Goal: Task Accomplishment & Management: Manage account settings

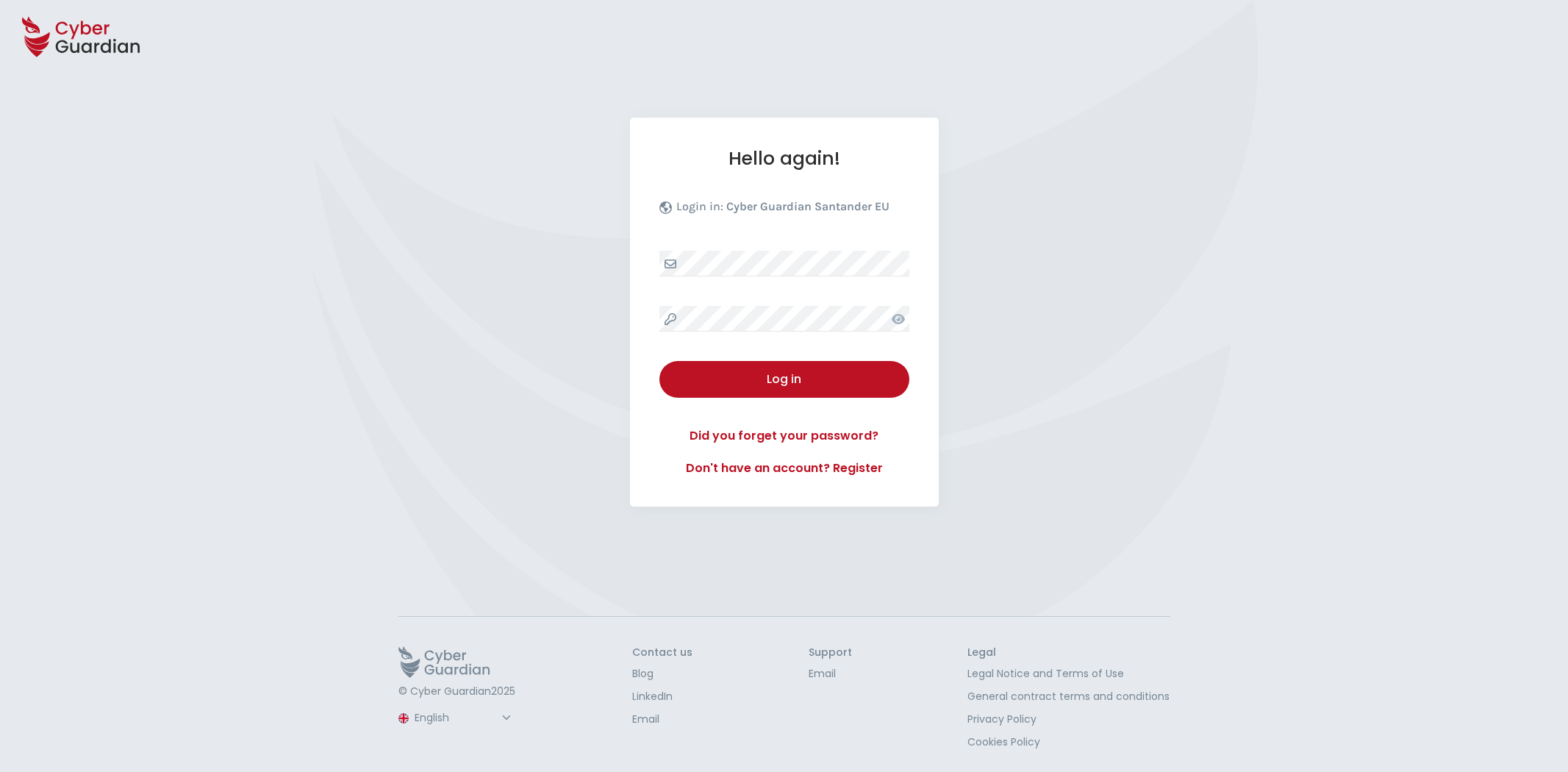
select select "English"
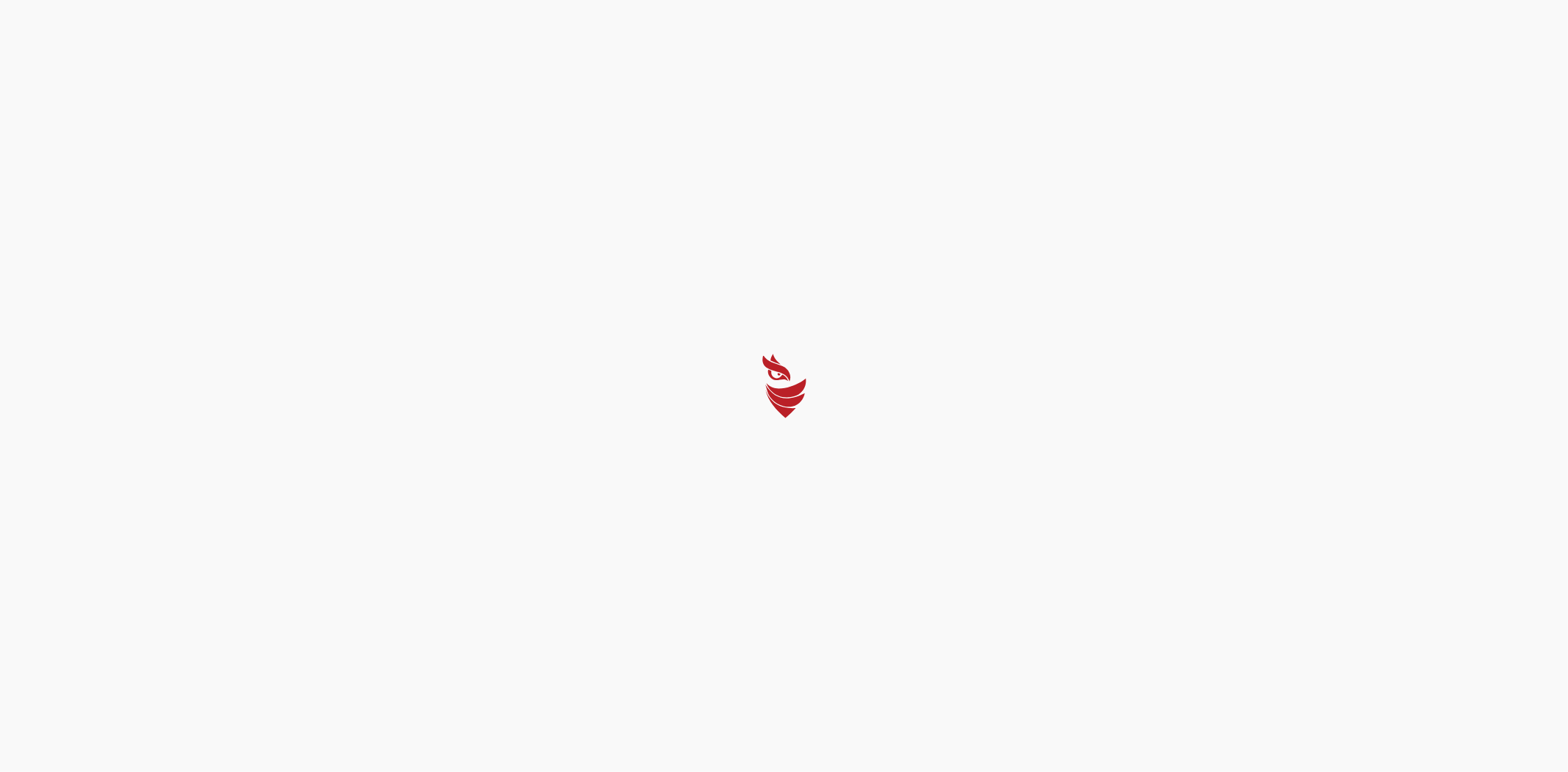
select select "English"
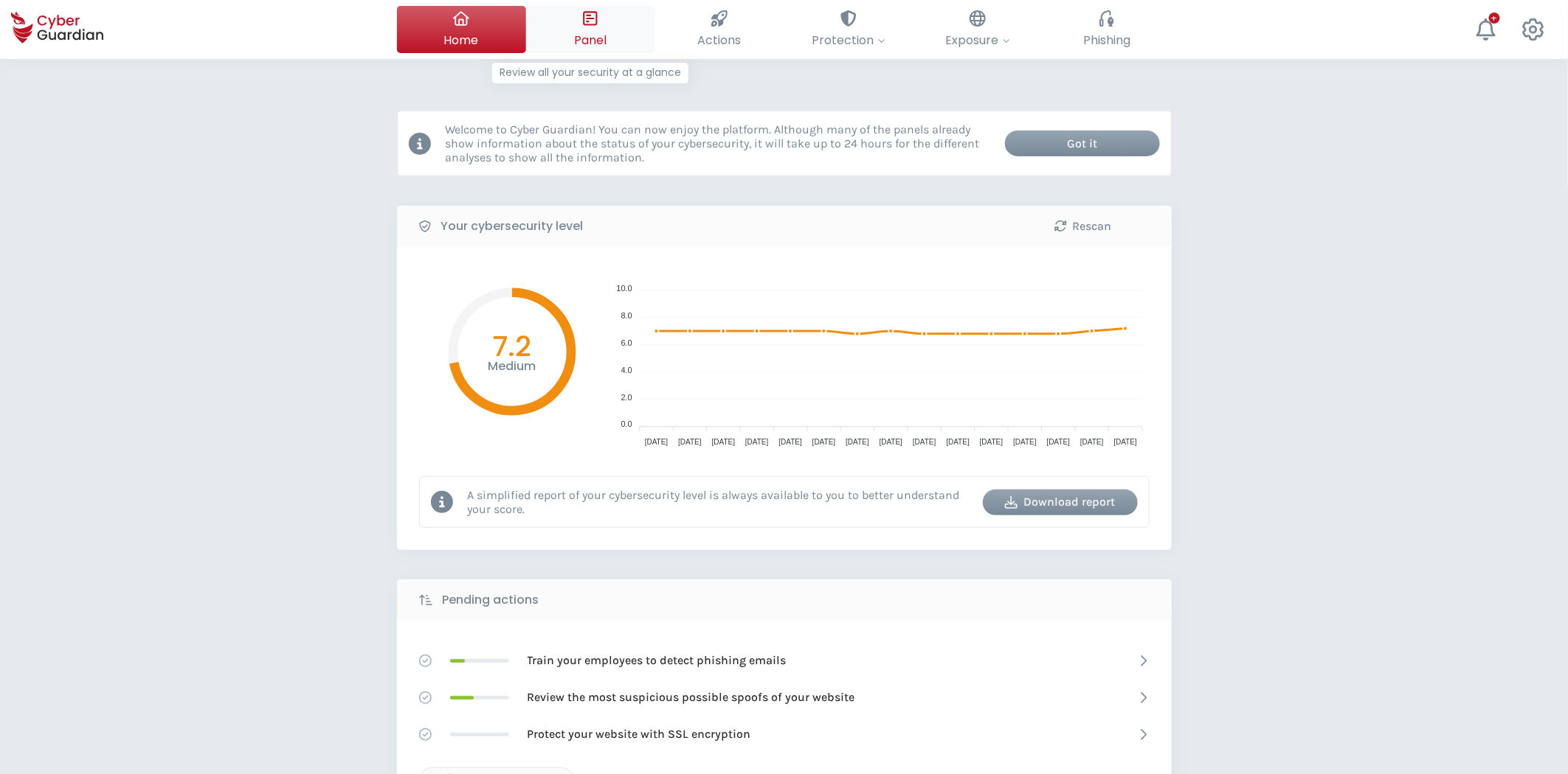
click at [610, 27] on button "Panel Review all your security at a glance" at bounding box center [590, 29] width 129 height 47
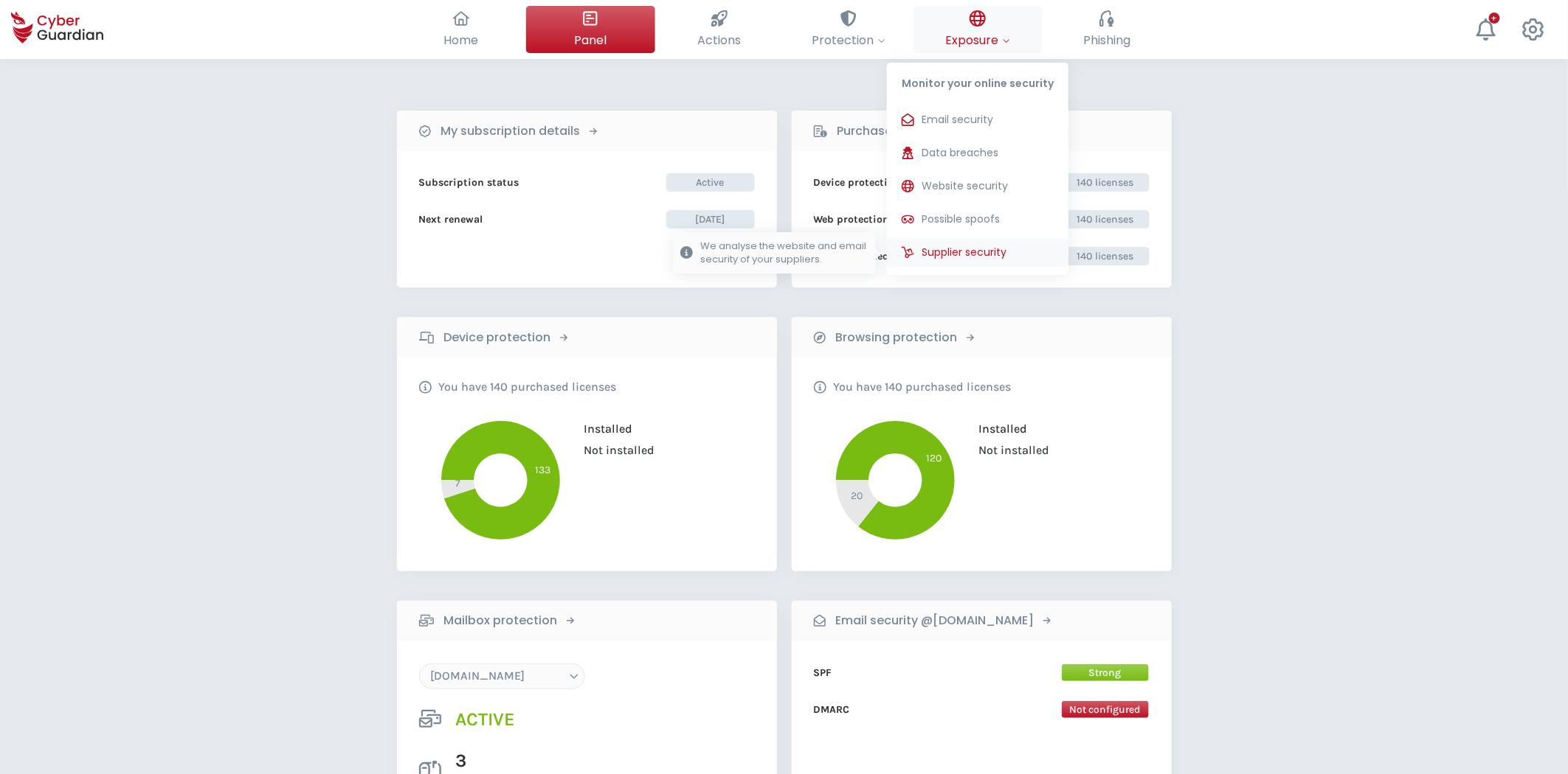
click at [1004, 248] on span "Supplier security" at bounding box center [964, 252] width 85 height 15
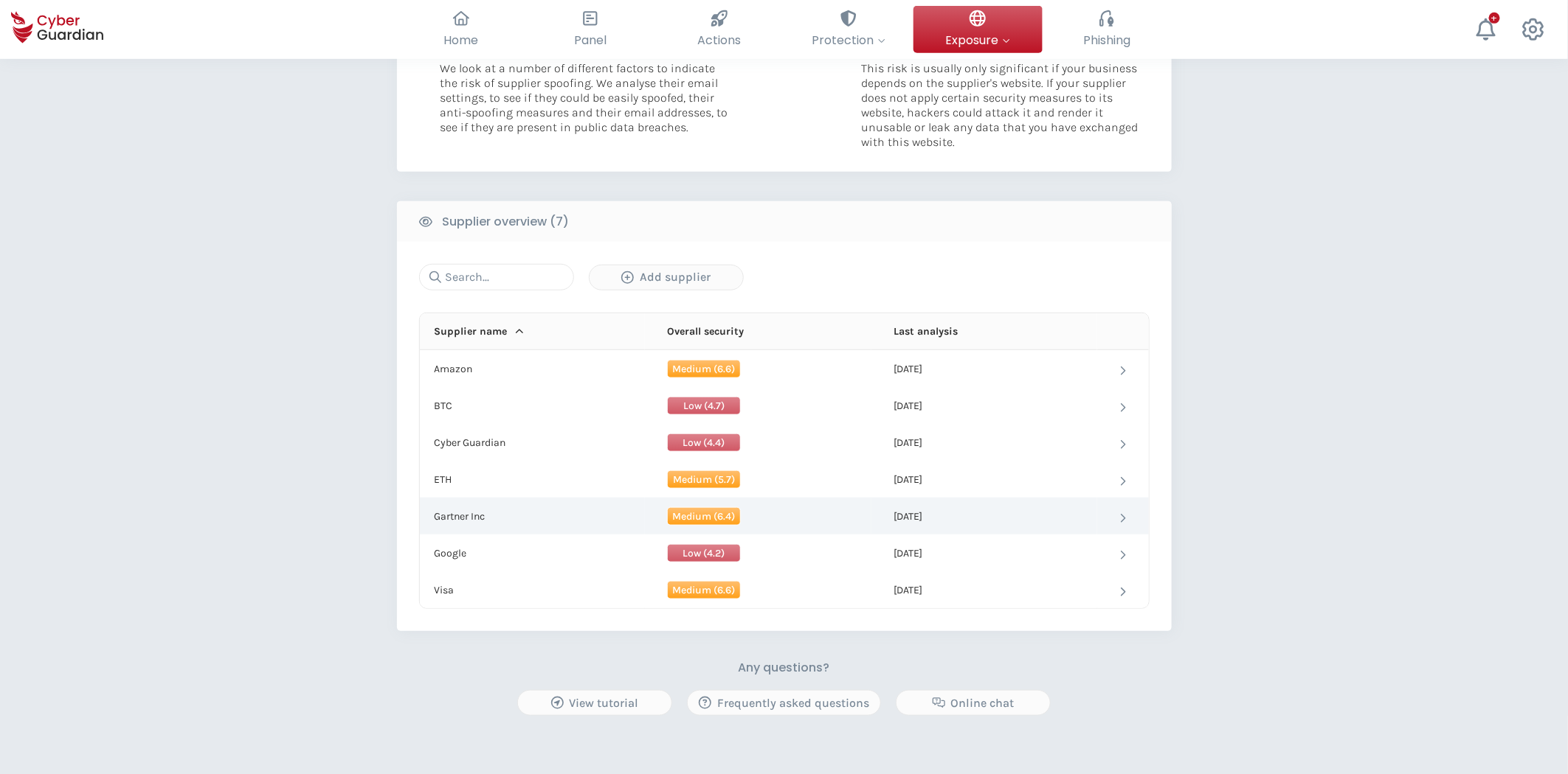
scroll to position [409, 0]
click at [492, 515] on td "Gartner Inc" at bounding box center [532, 516] width 225 height 37
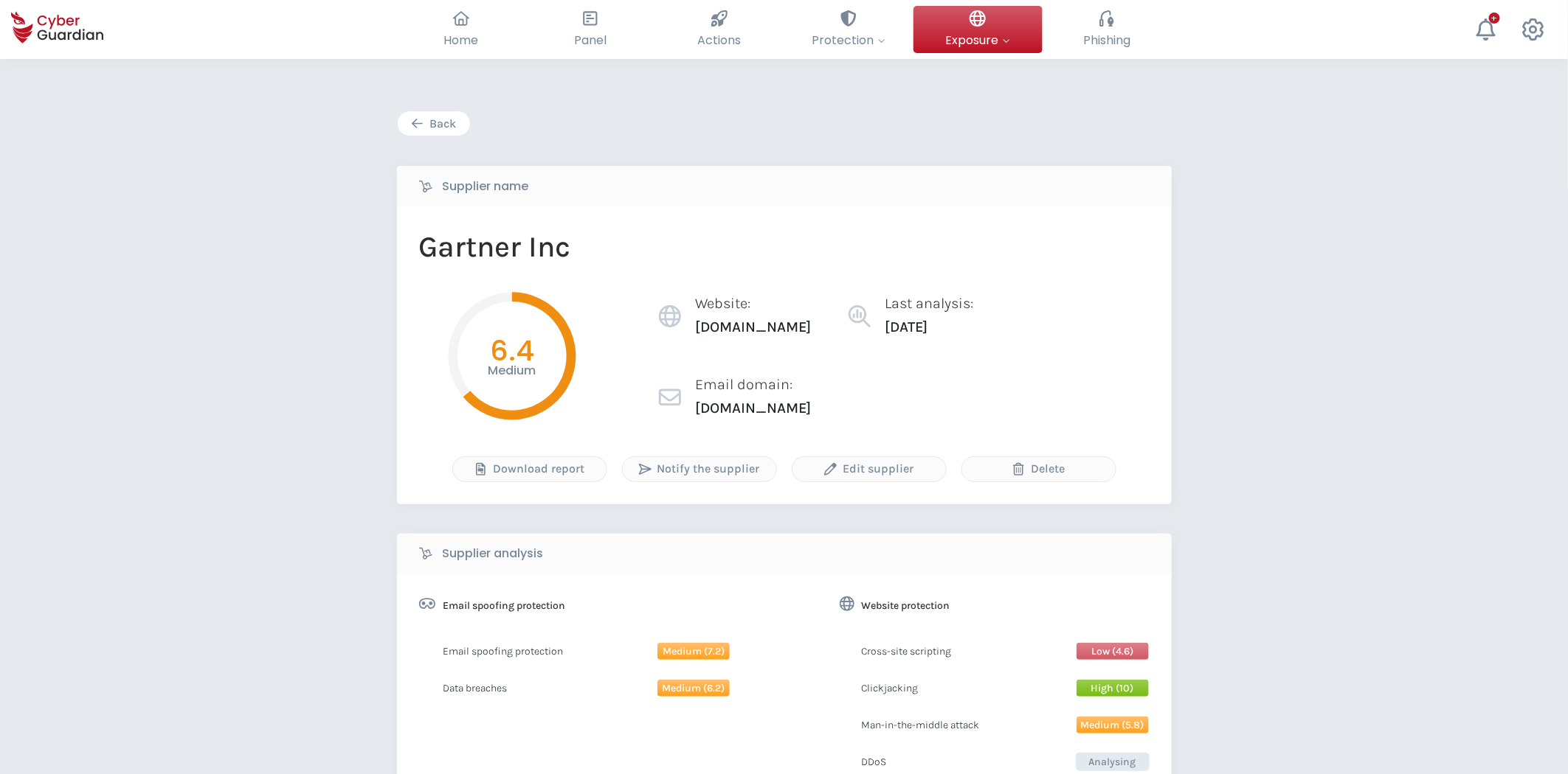
click at [443, 129] on div "Back" at bounding box center [434, 124] width 50 height 18
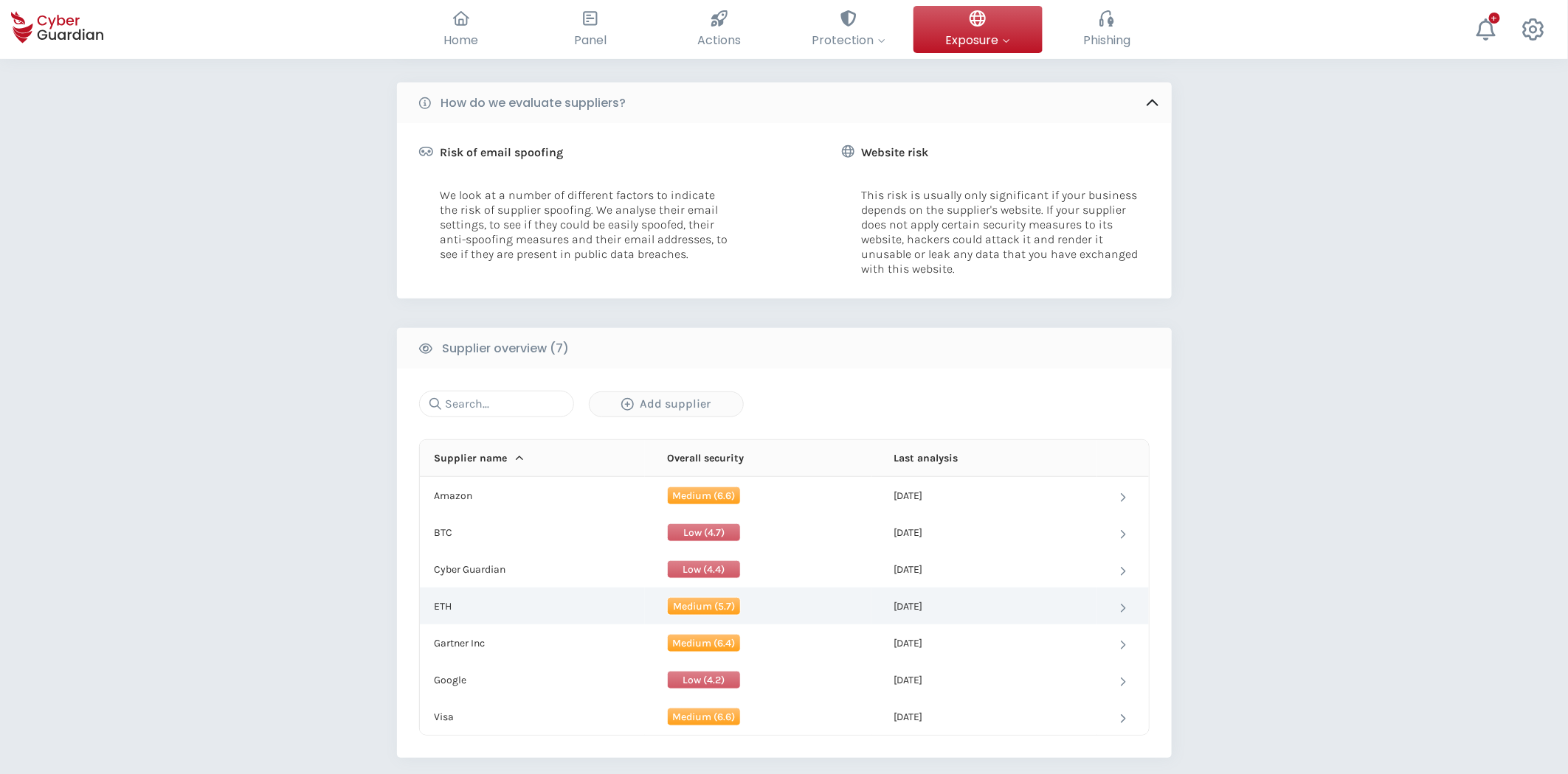
scroll to position [327, 0]
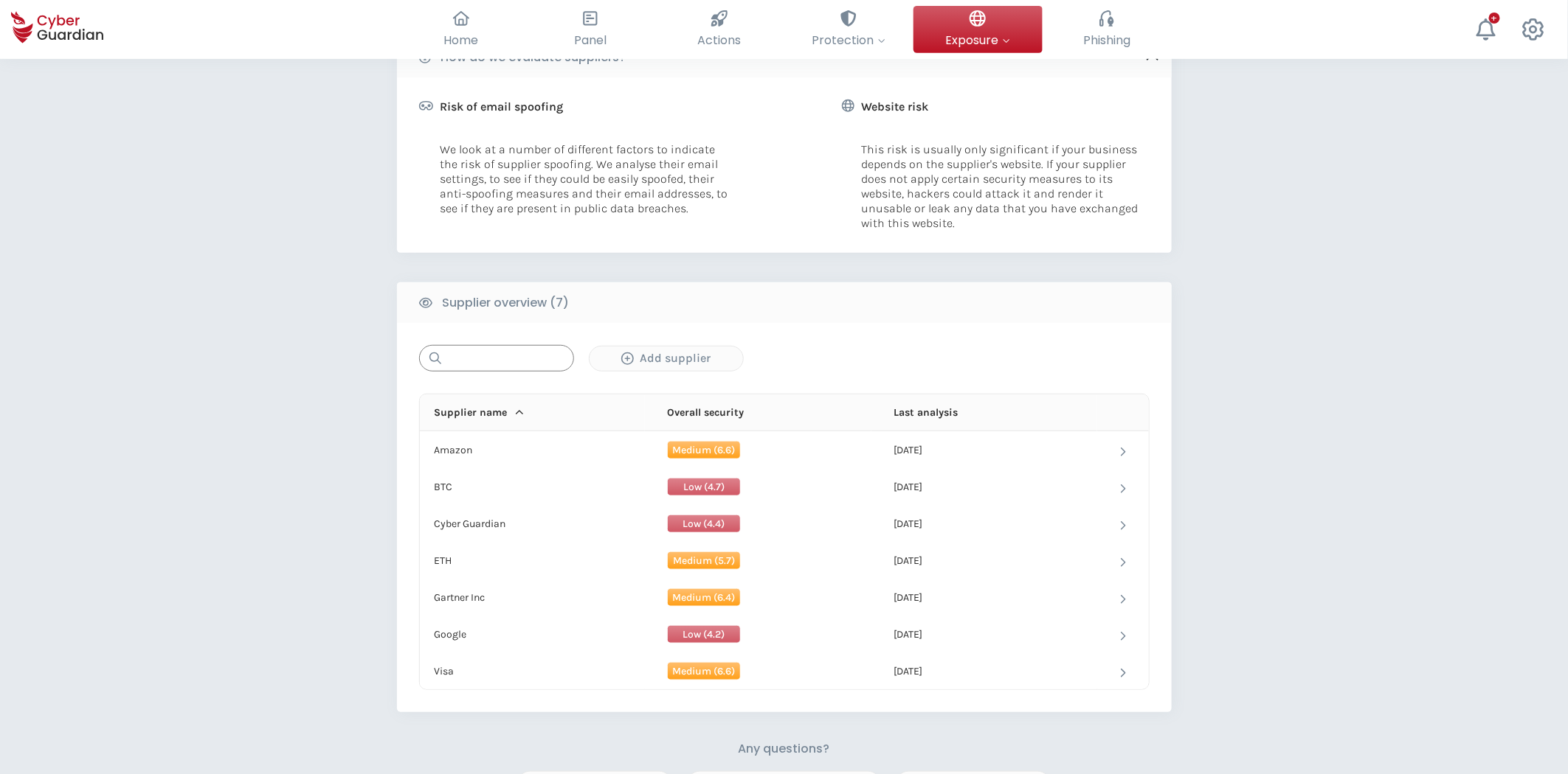
click at [496, 361] on input "text" at bounding box center [497, 358] width 155 height 26
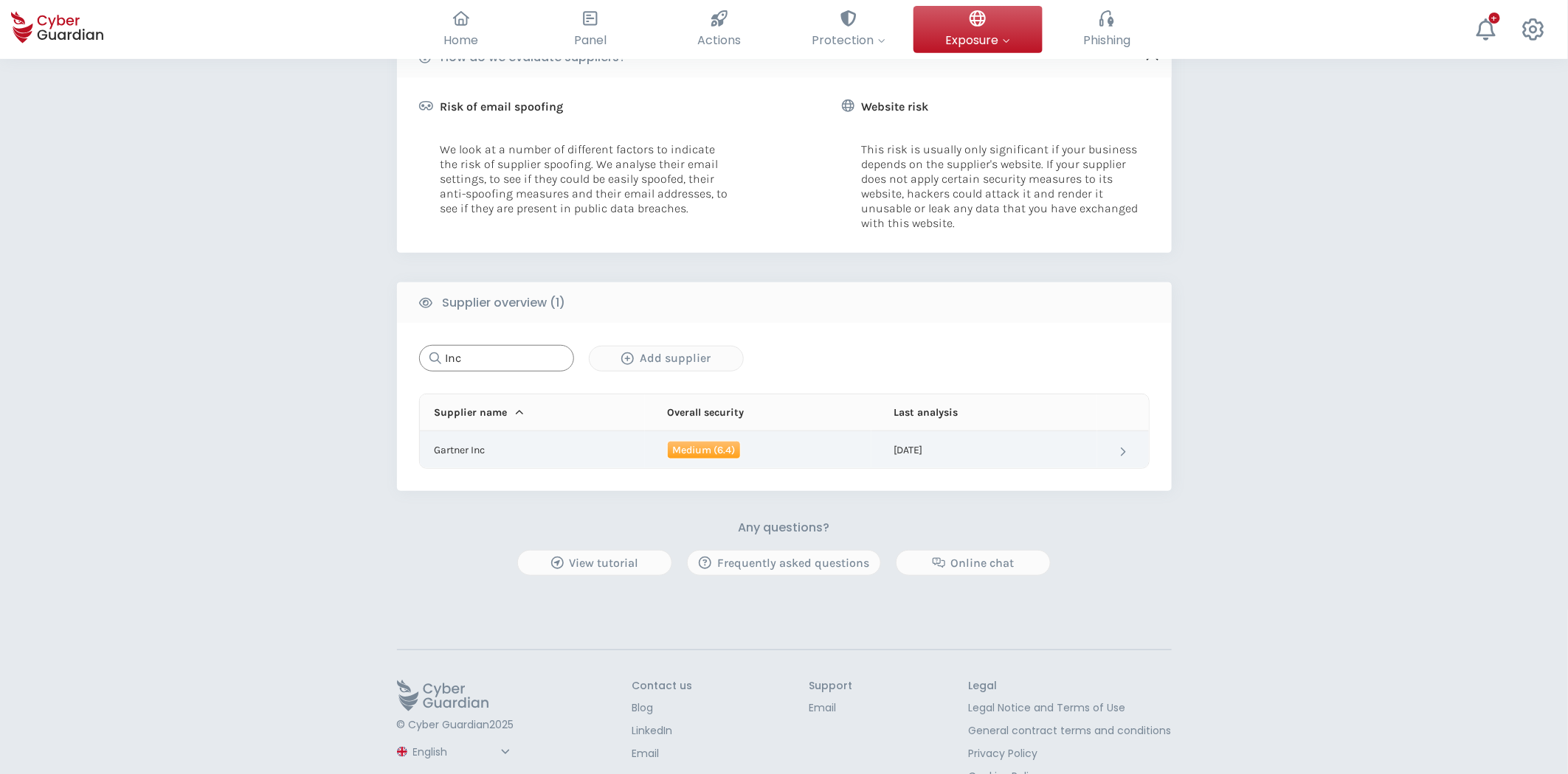
type input "Inc"
click at [494, 442] on td "Gartner Inc" at bounding box center [532, 449] width 225 height 37
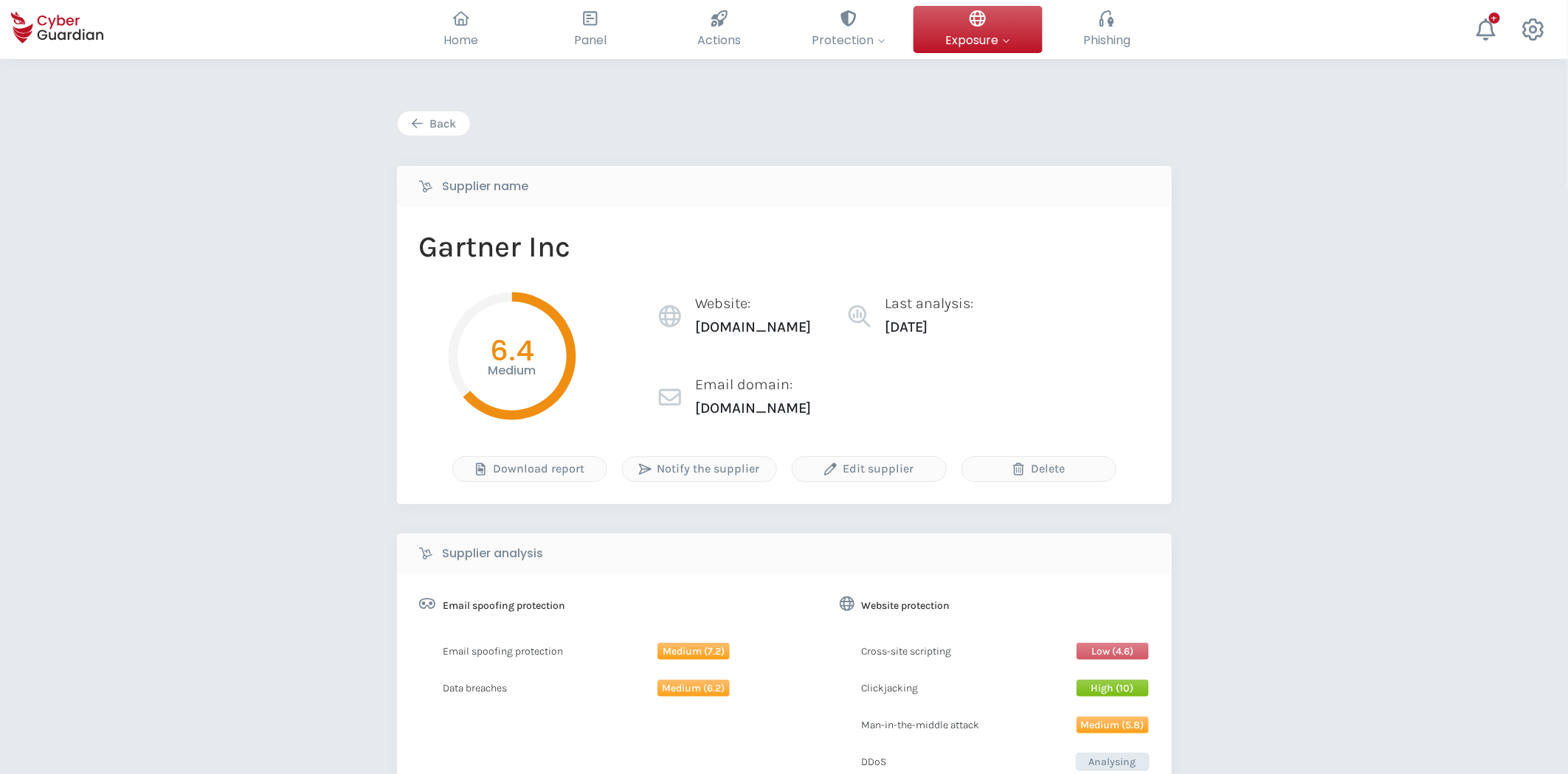
click at [422, 119] on icon "button" at bounding box center [418, 124] width 13 height 13
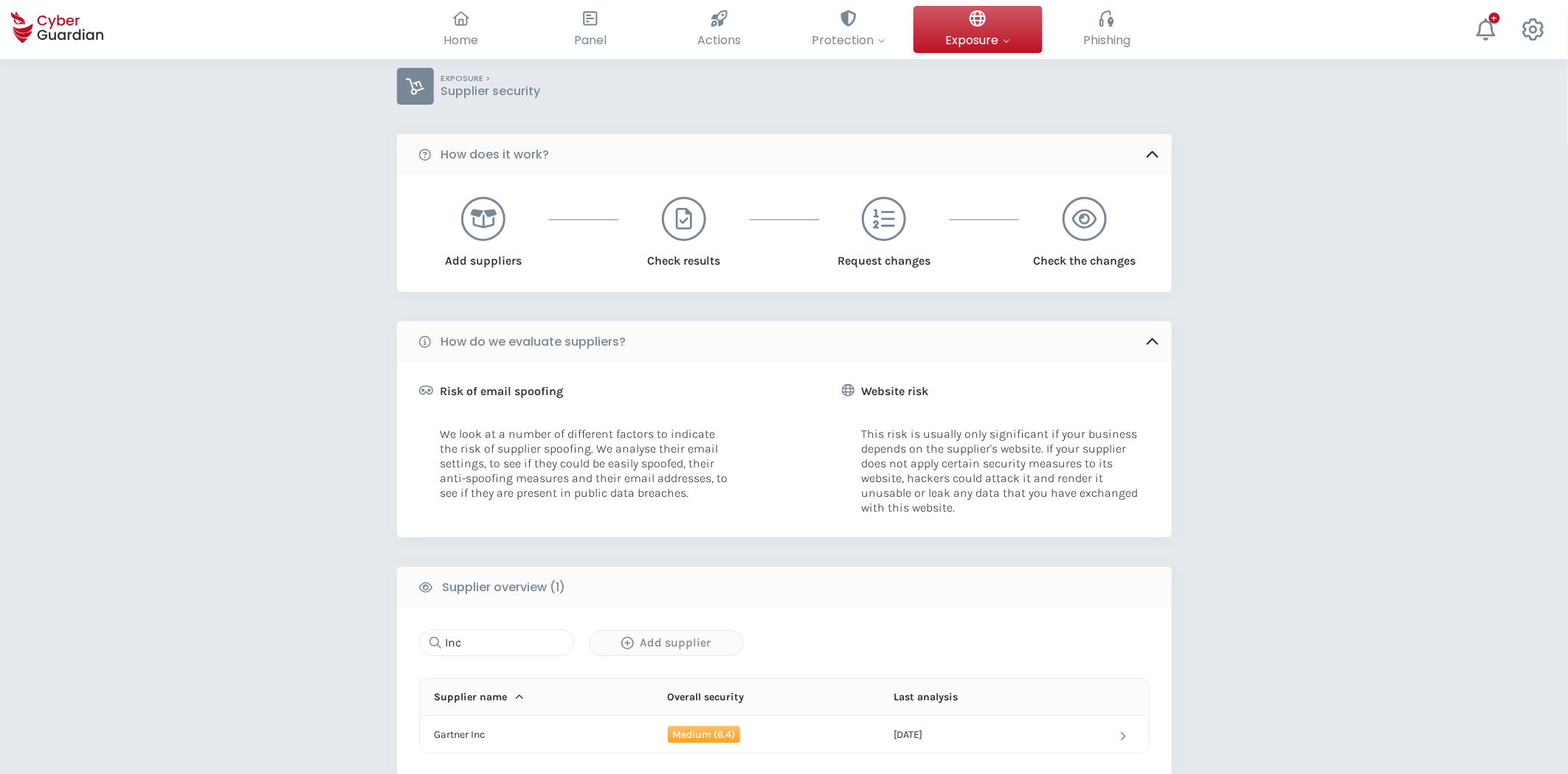
scroll to position [164, 0]
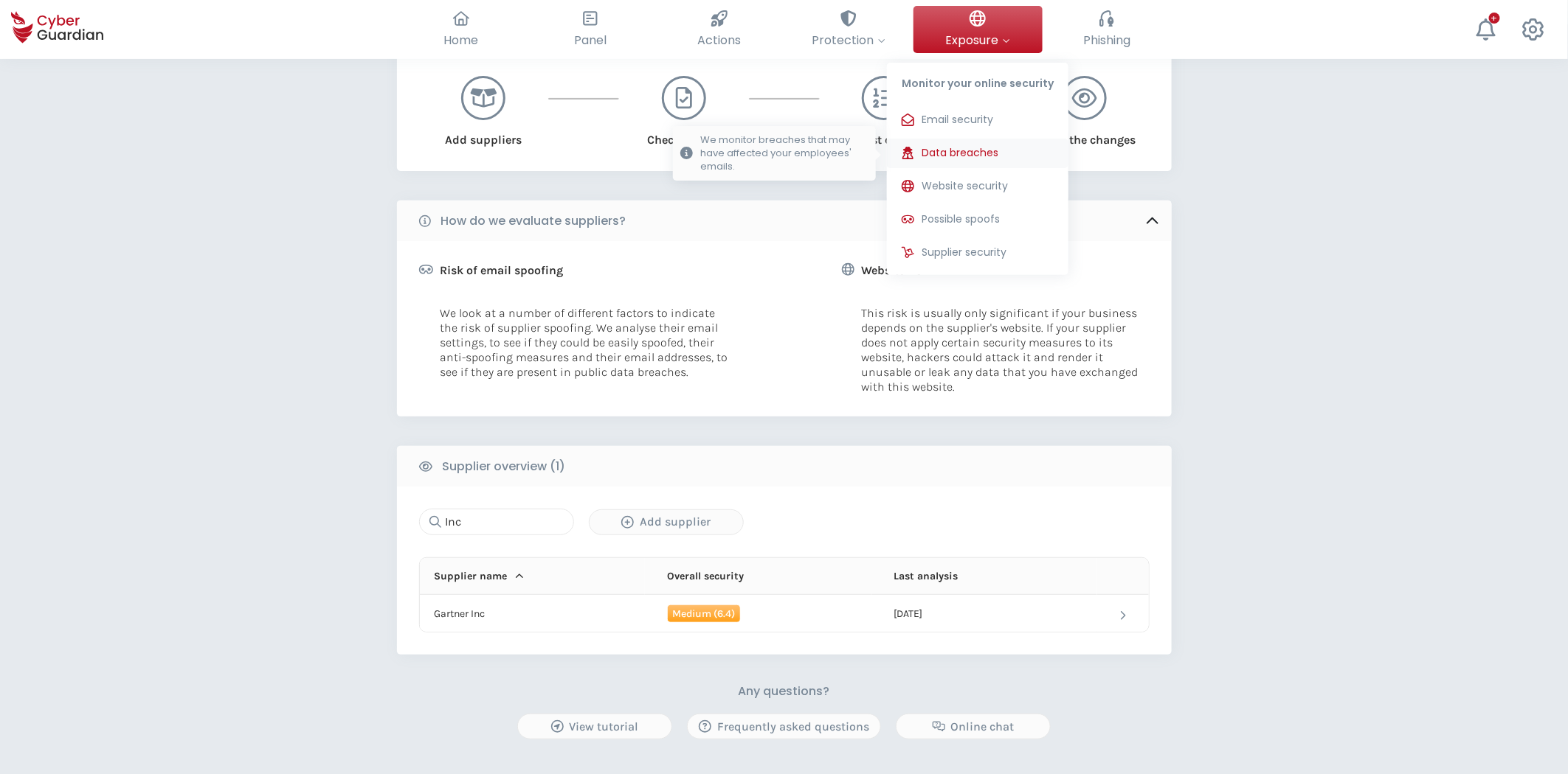
click at [982, 150] on span "Data breaches" at bounding box center [960, 153] width 77 height 15
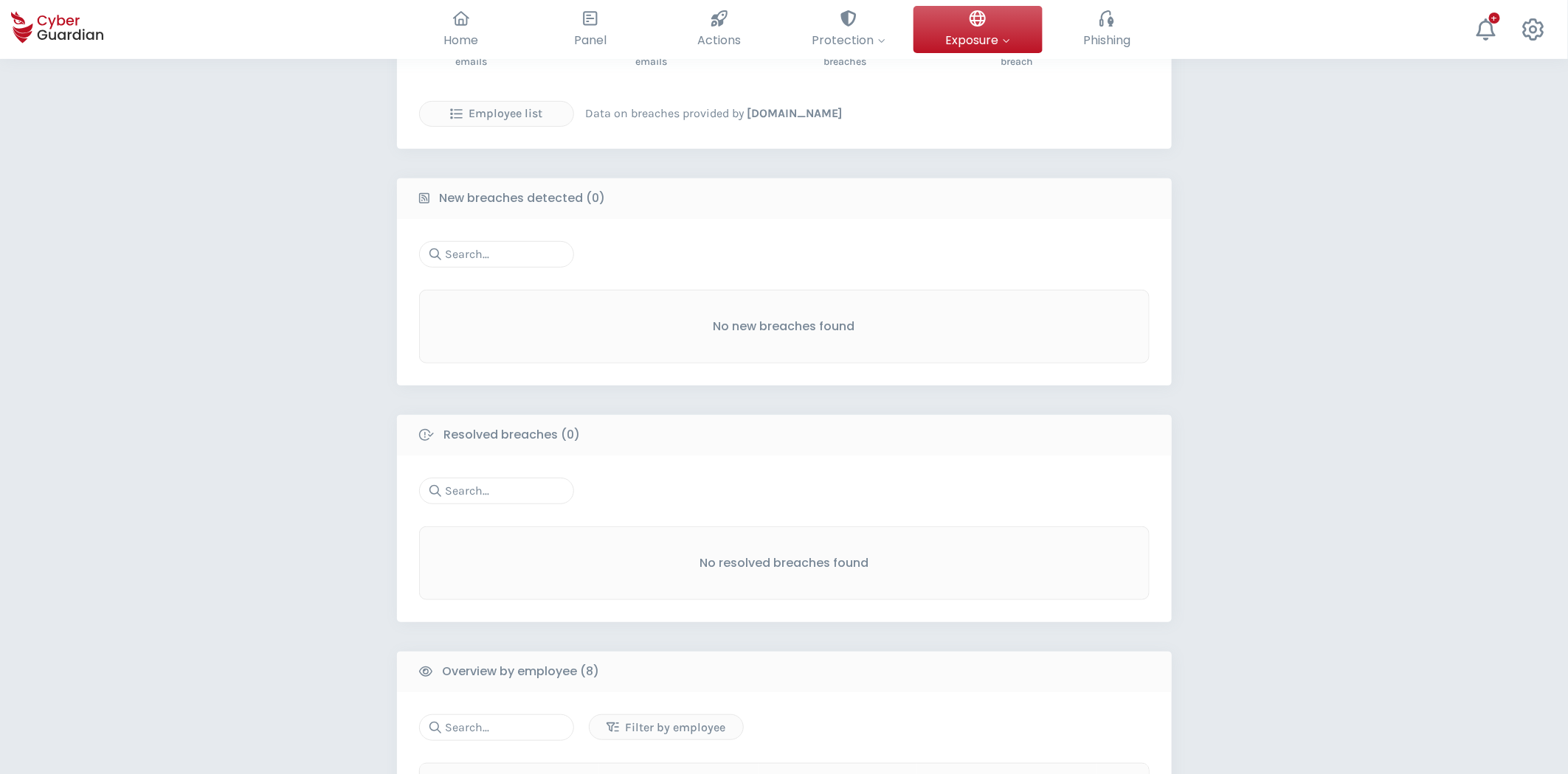
scroll to position [245, 0]
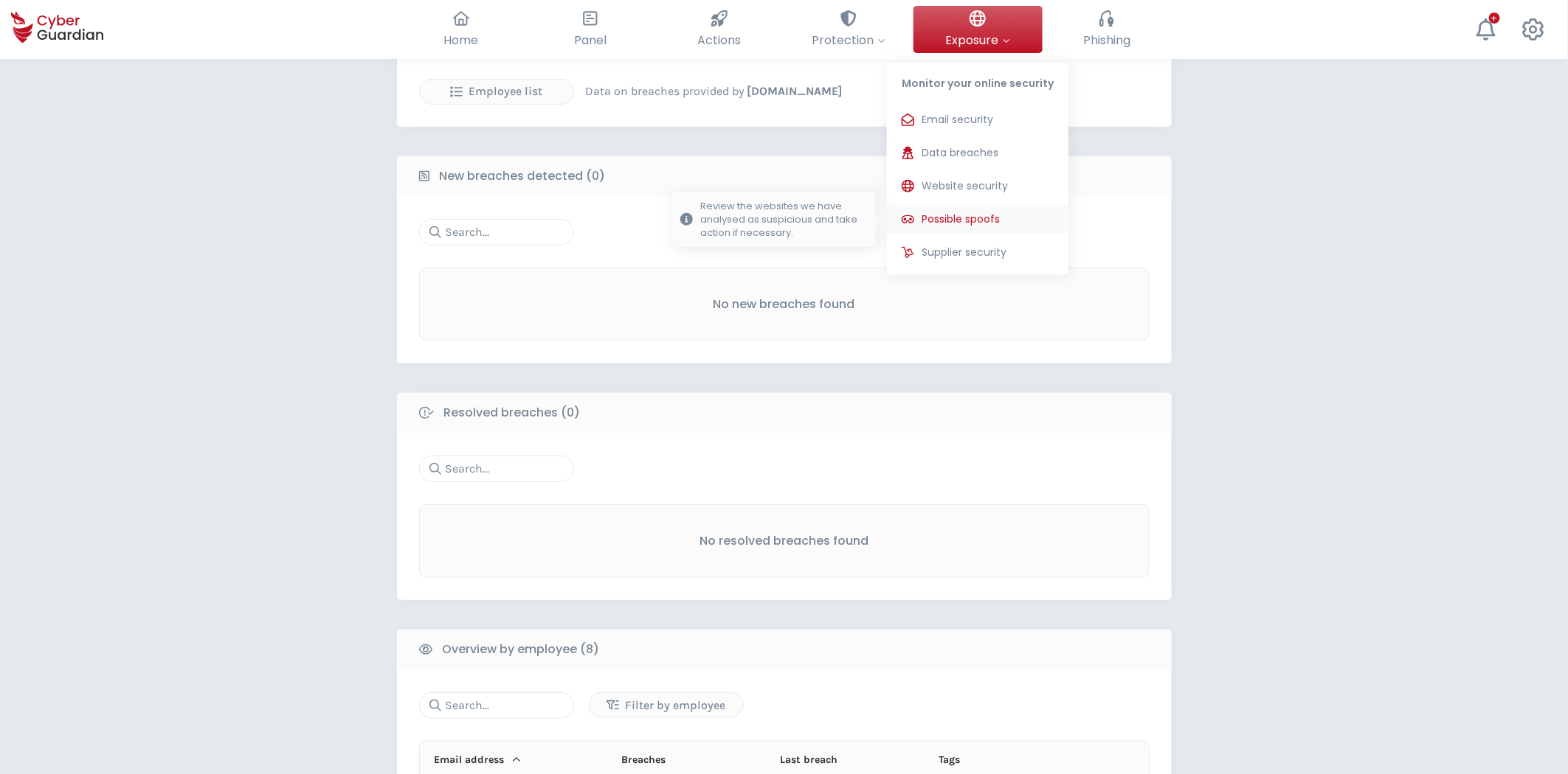
click at [990, 212] on span "Possible spoofs" at bounding box center [961, 219] width 78 height 15
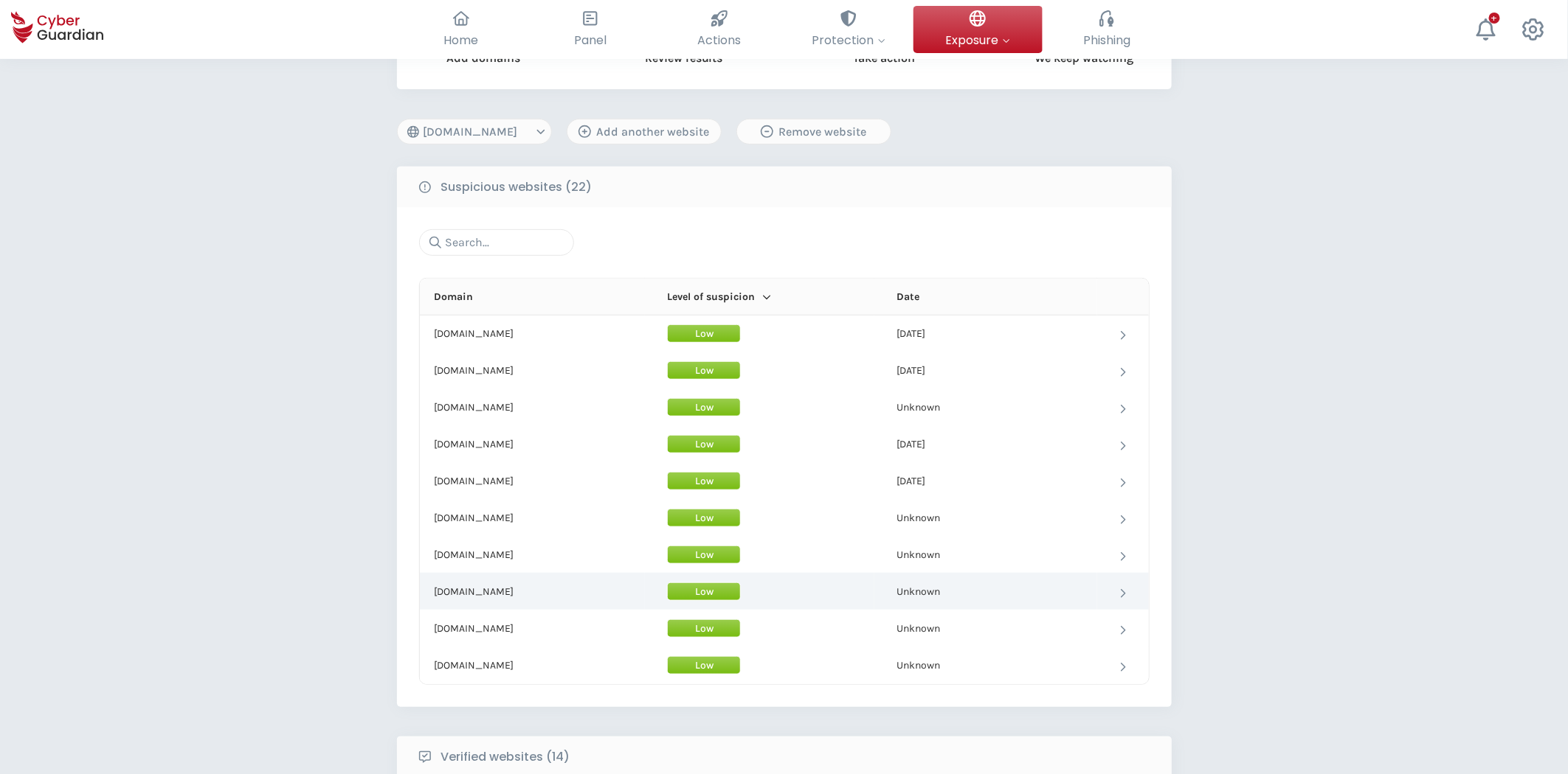
scroll to position [442, 0]
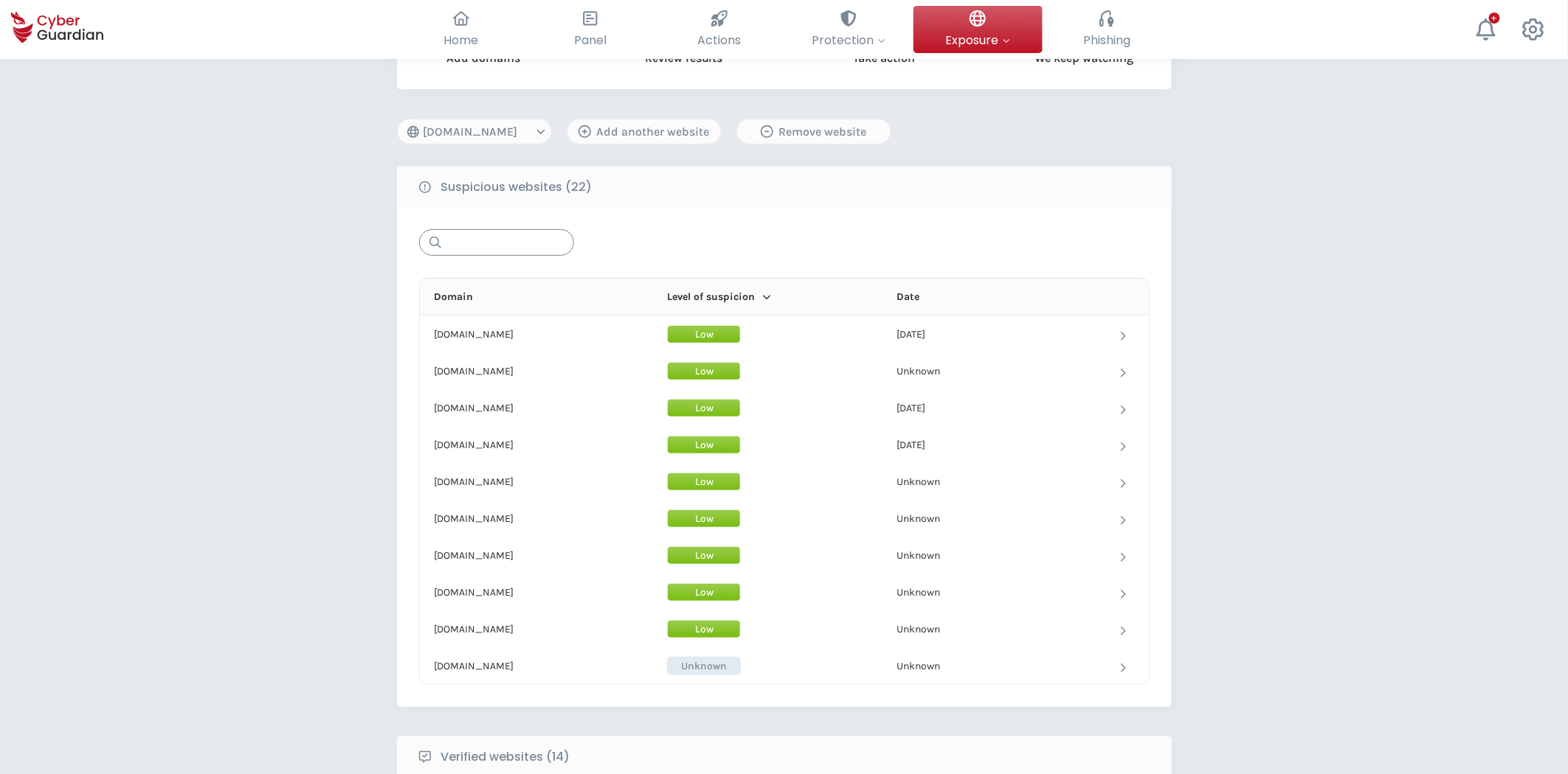
click at [494, 237] on input "text" at bounding box center [497, 242] width 155 height 26
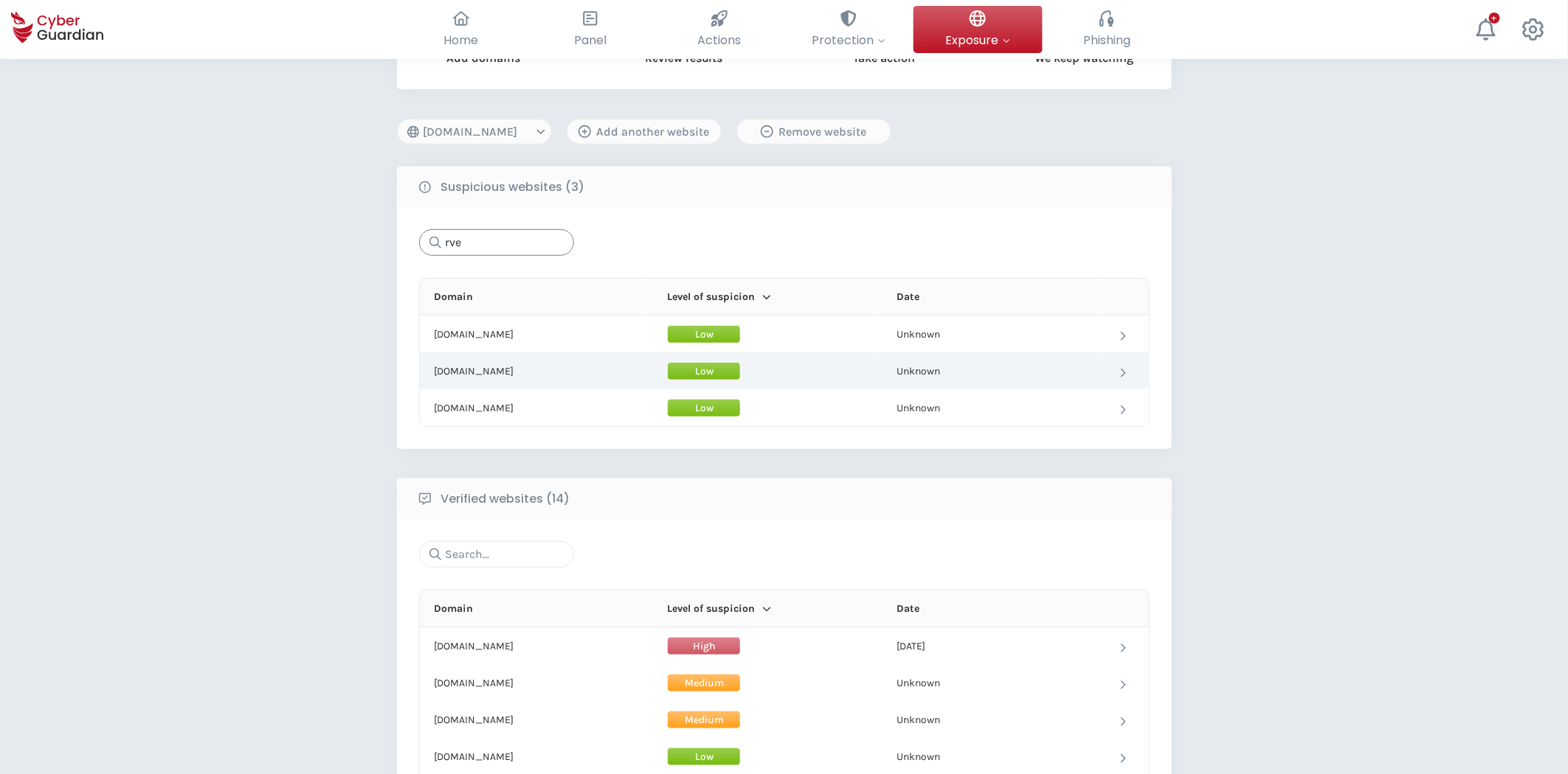
type input "rve"
click at [526, 377] on td "rve.es" at bounding box center [533, 371] width 226 height 37
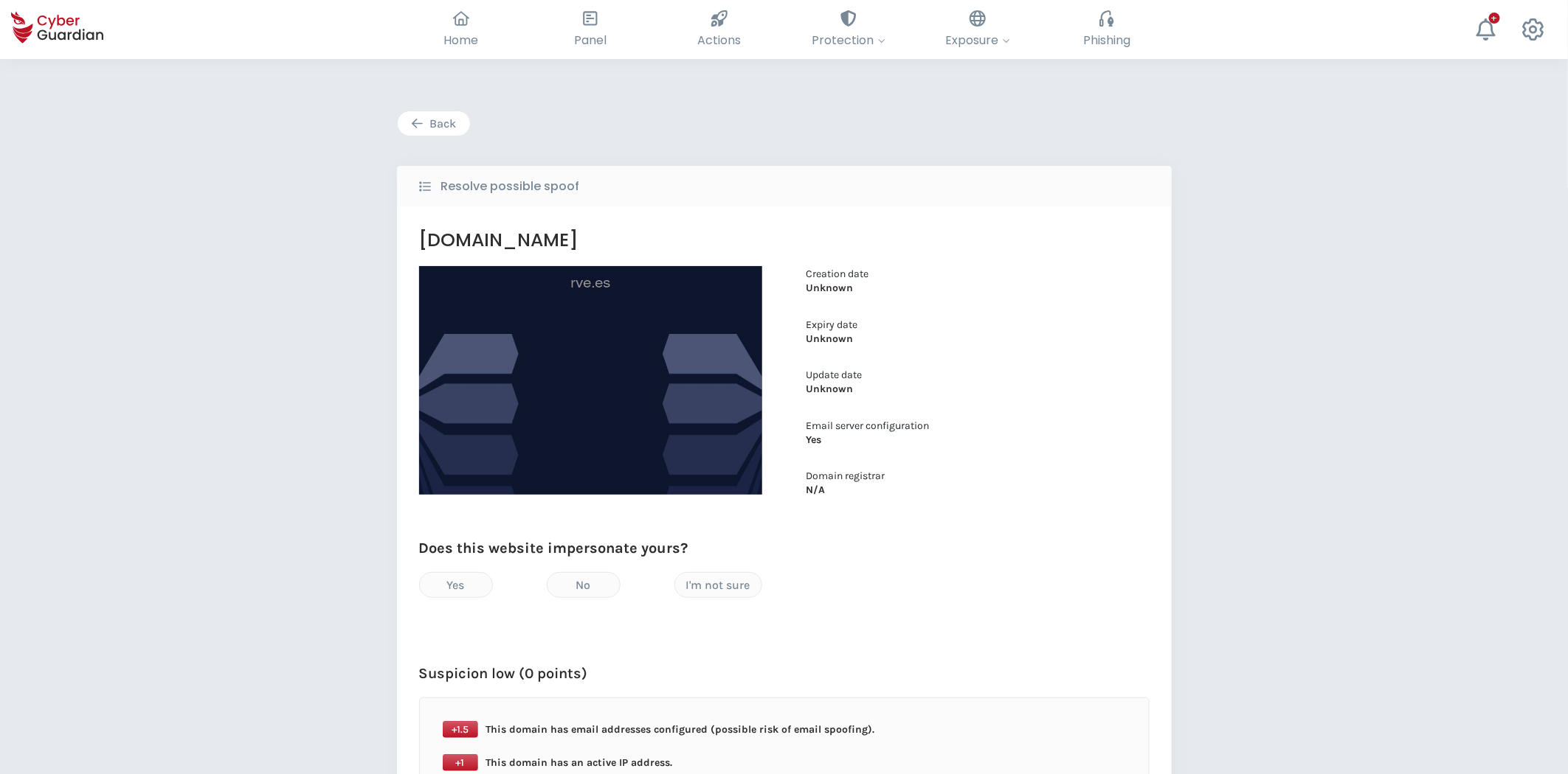
click at [416, 127] on icon "button" at bounding box center [418, 123] width 11 height 10
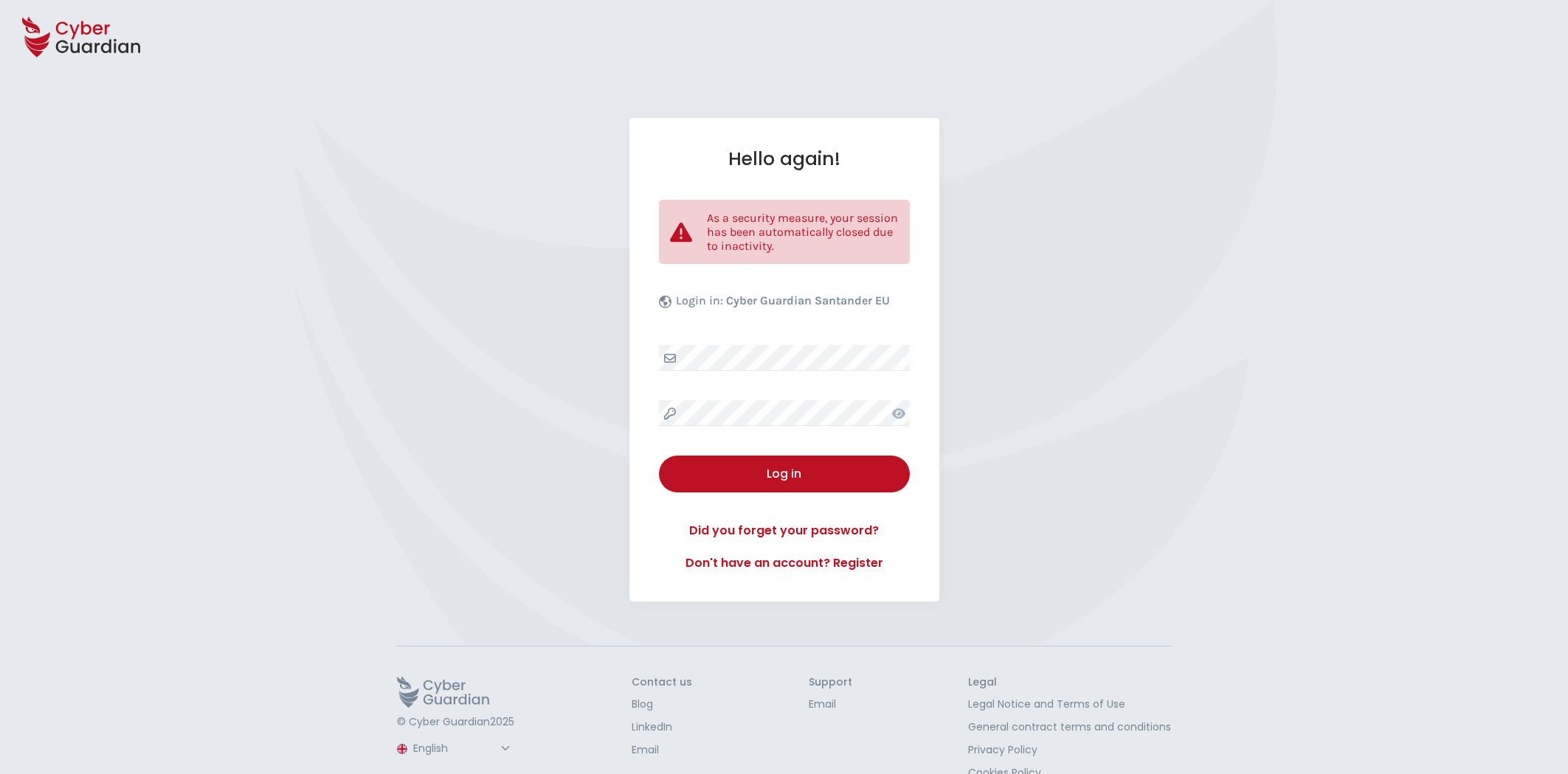
select select "English"
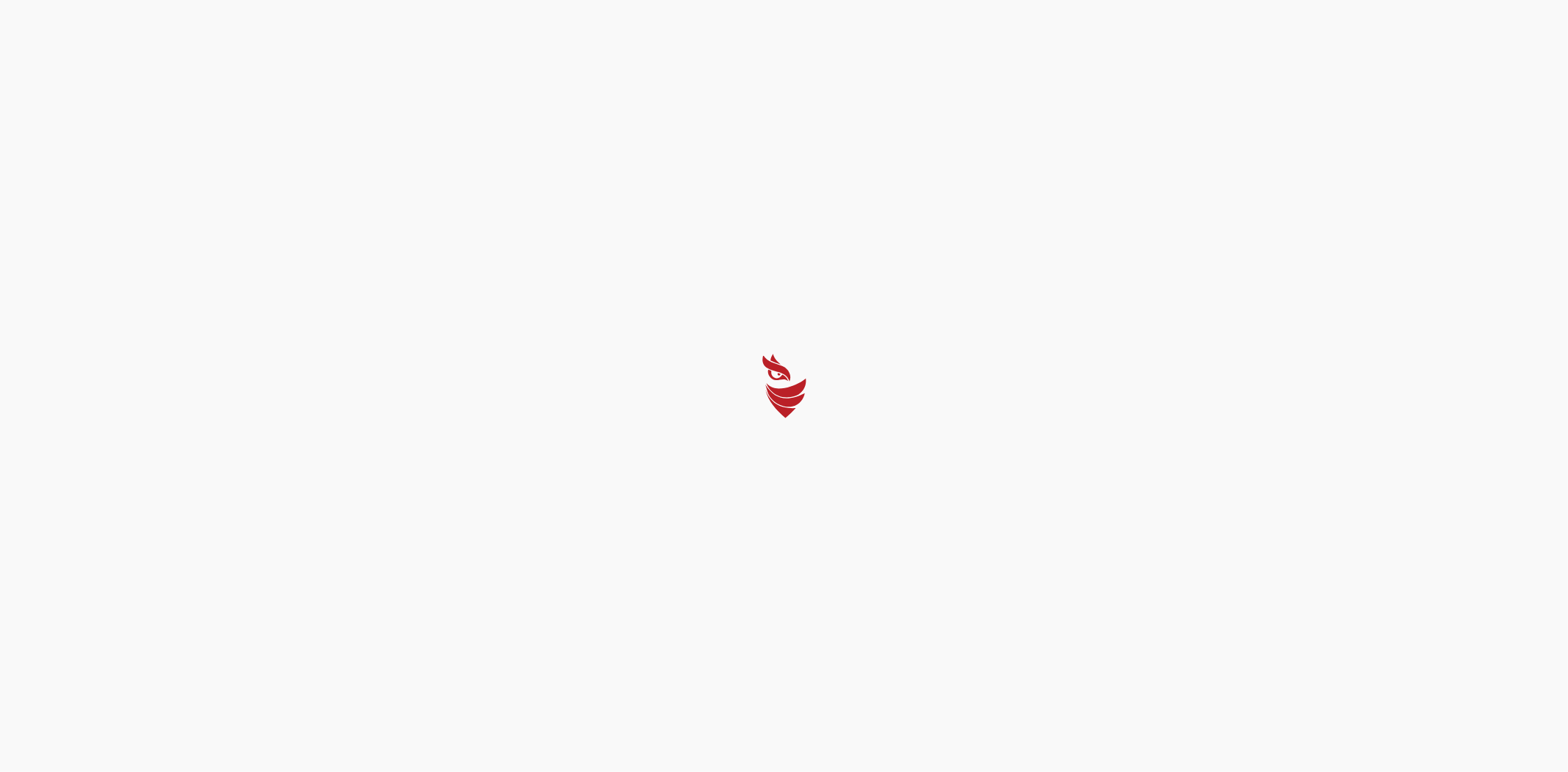
select select "English"
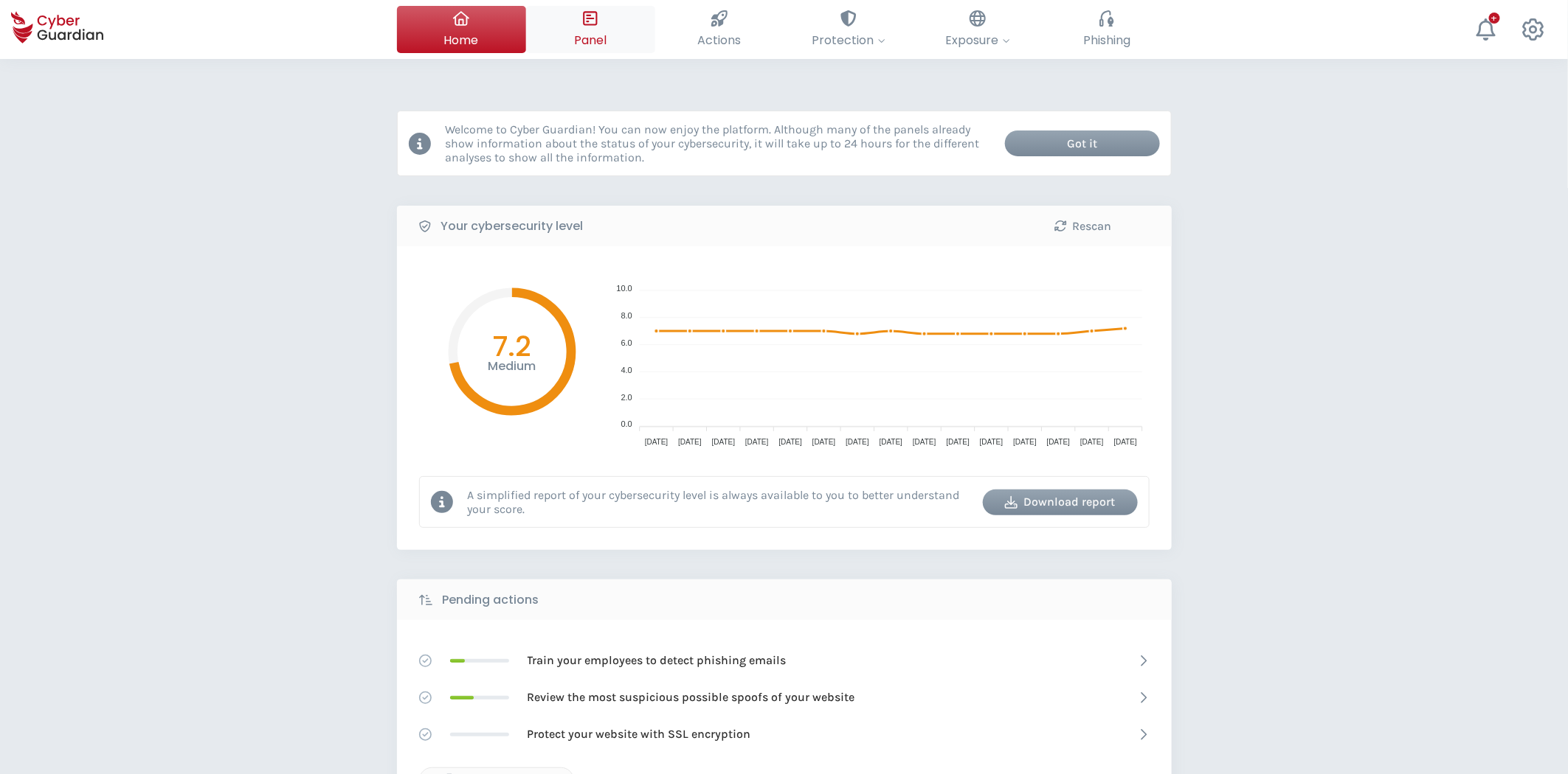
click at [591, 49] on span "Panel" at bounding box center [590, 40] width 33 height 18
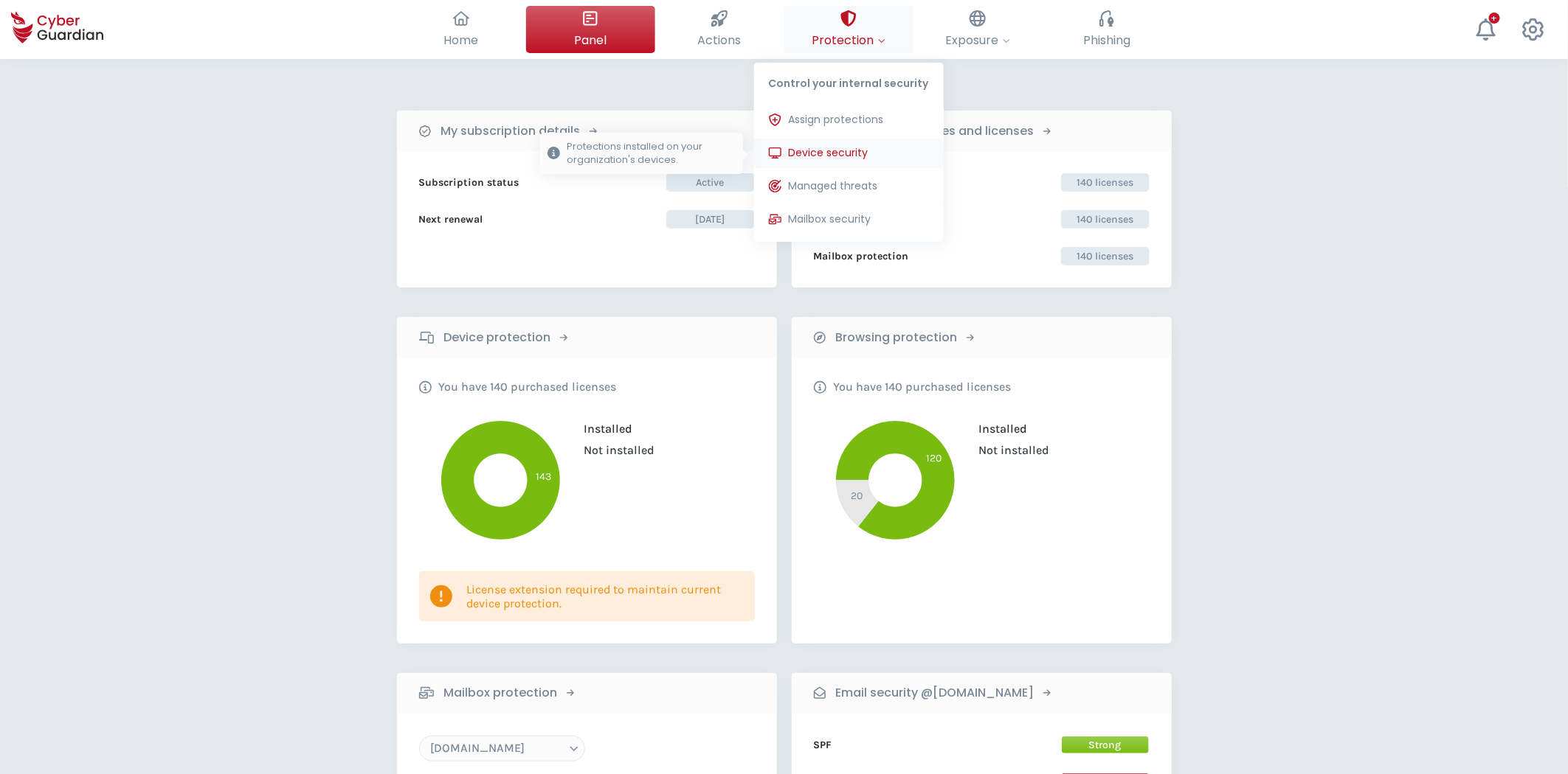
click at [839, 155] on span "Device security" at bounding box center [829, 153] width 80 height 15
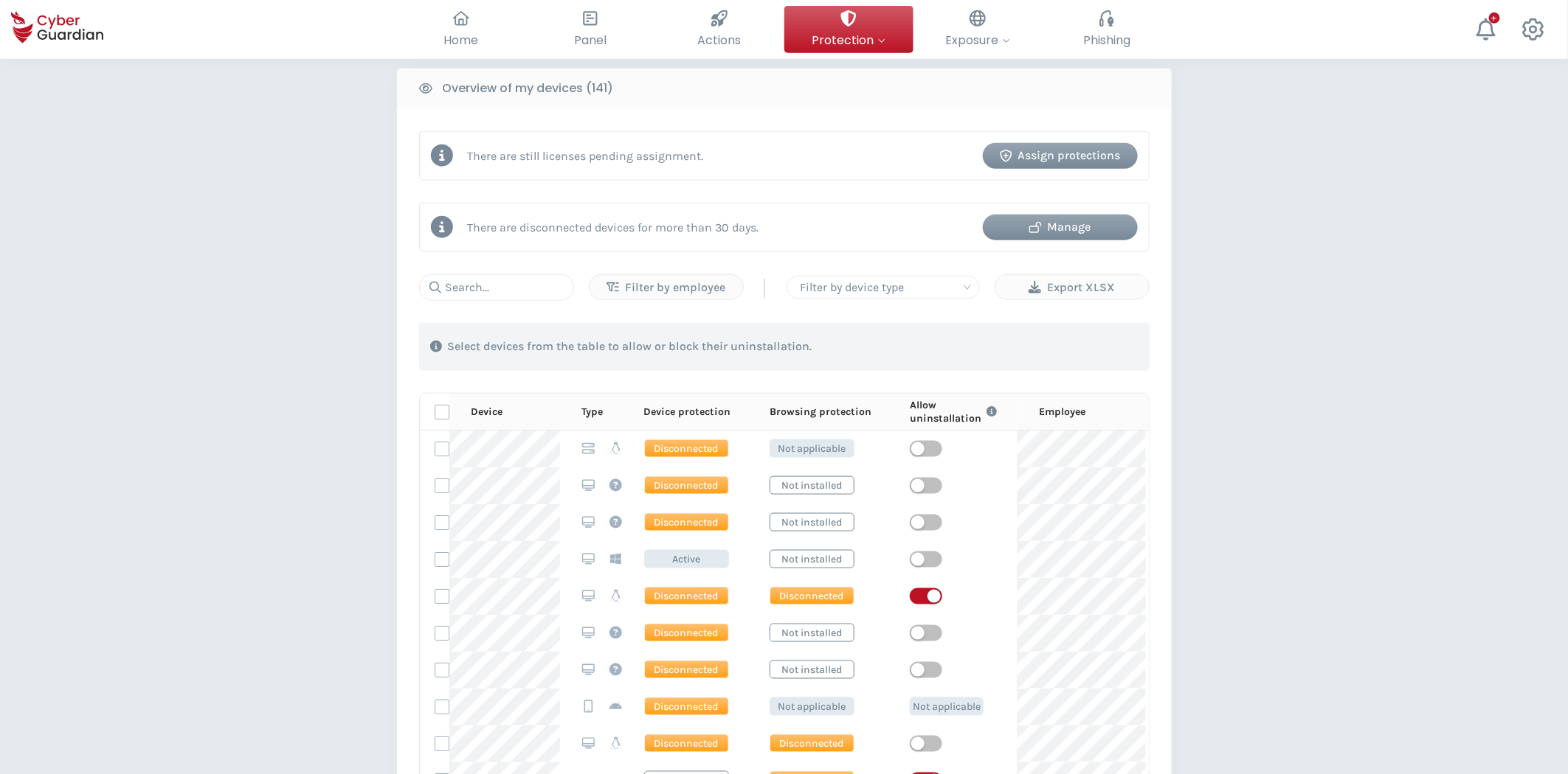
scroll to position [655, 0]
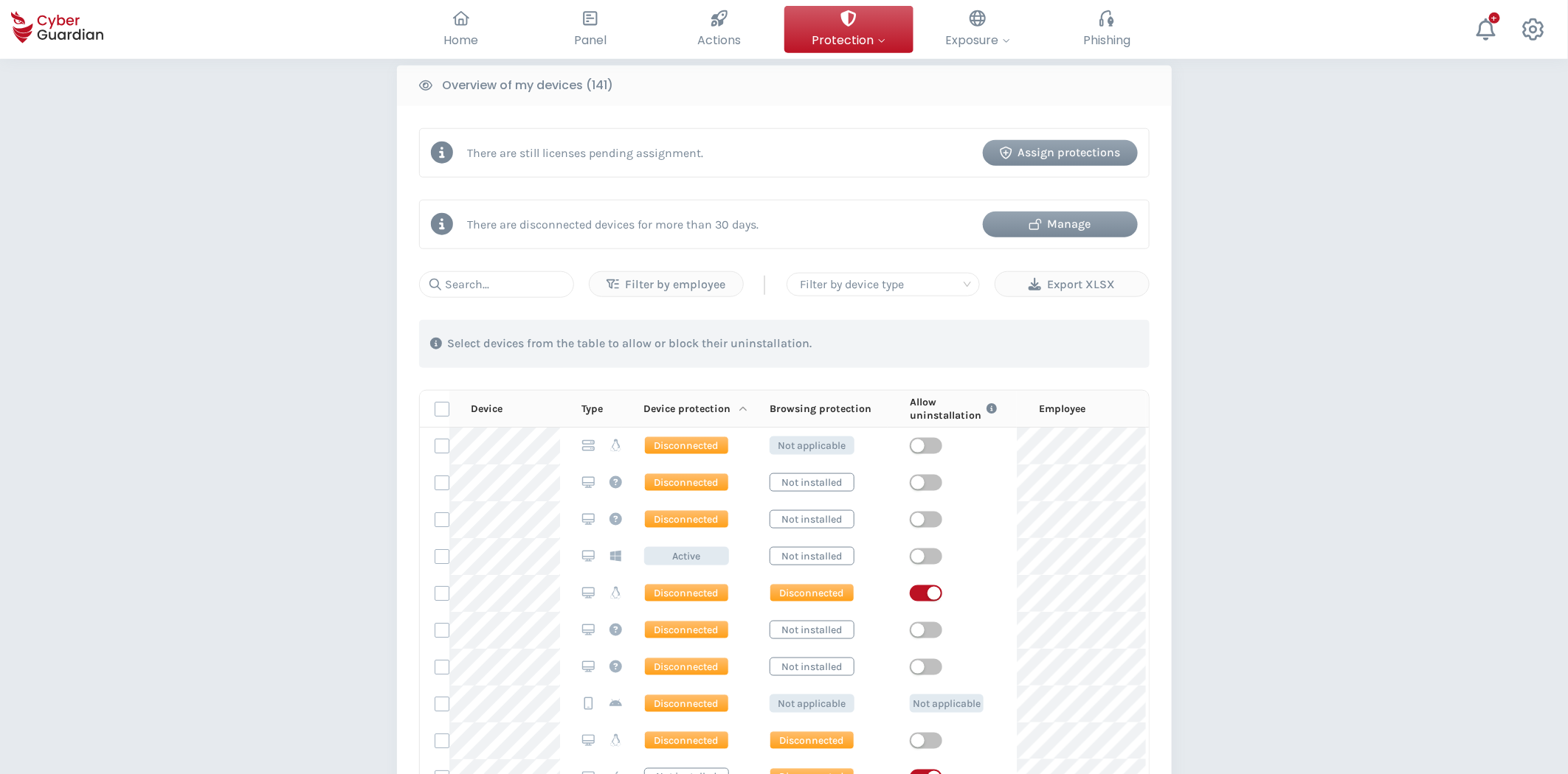
click at [738, 409] on icon at bounding box center [742, 409] width 9 height 10
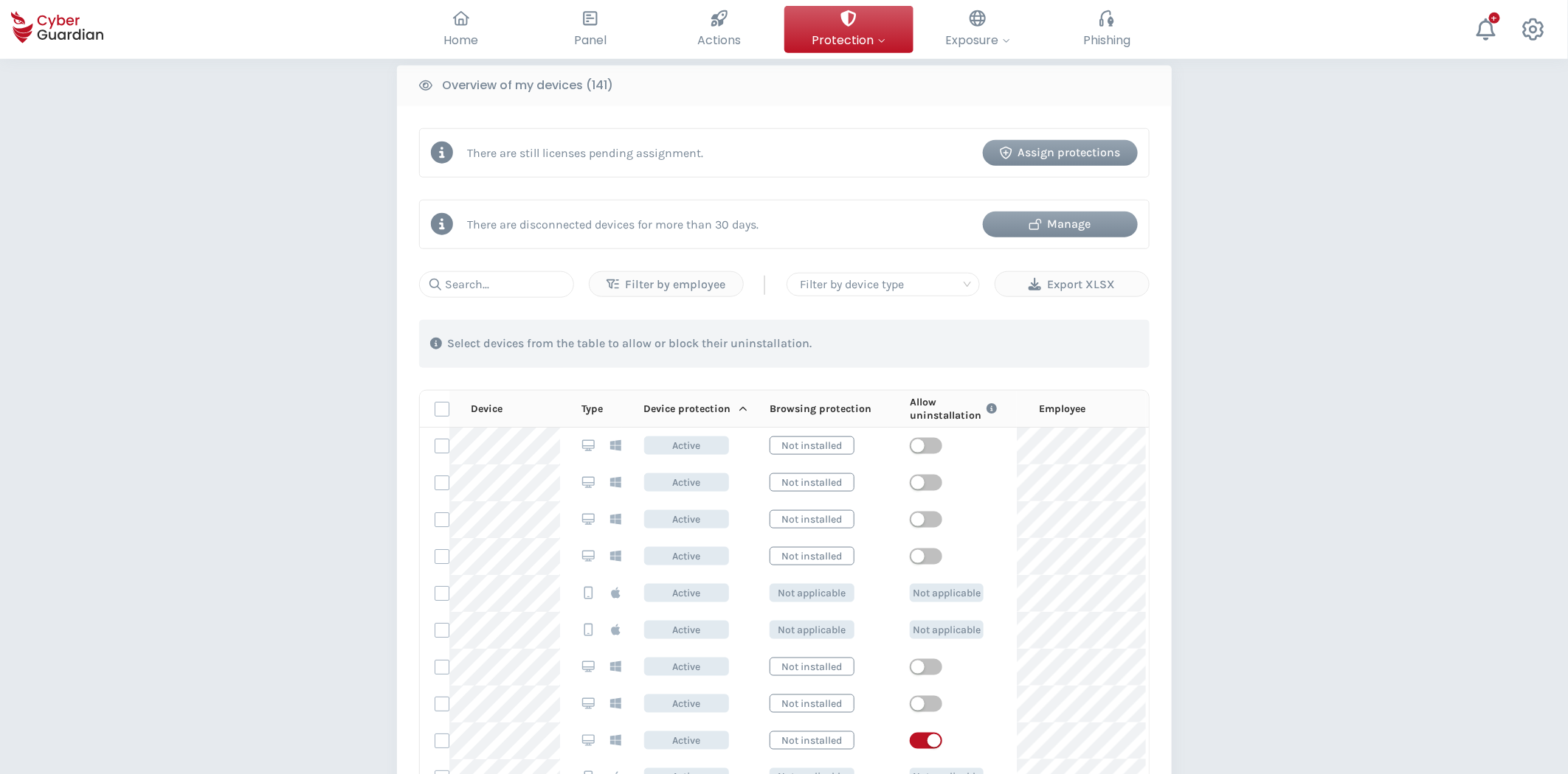
scroll to position [737, 0]
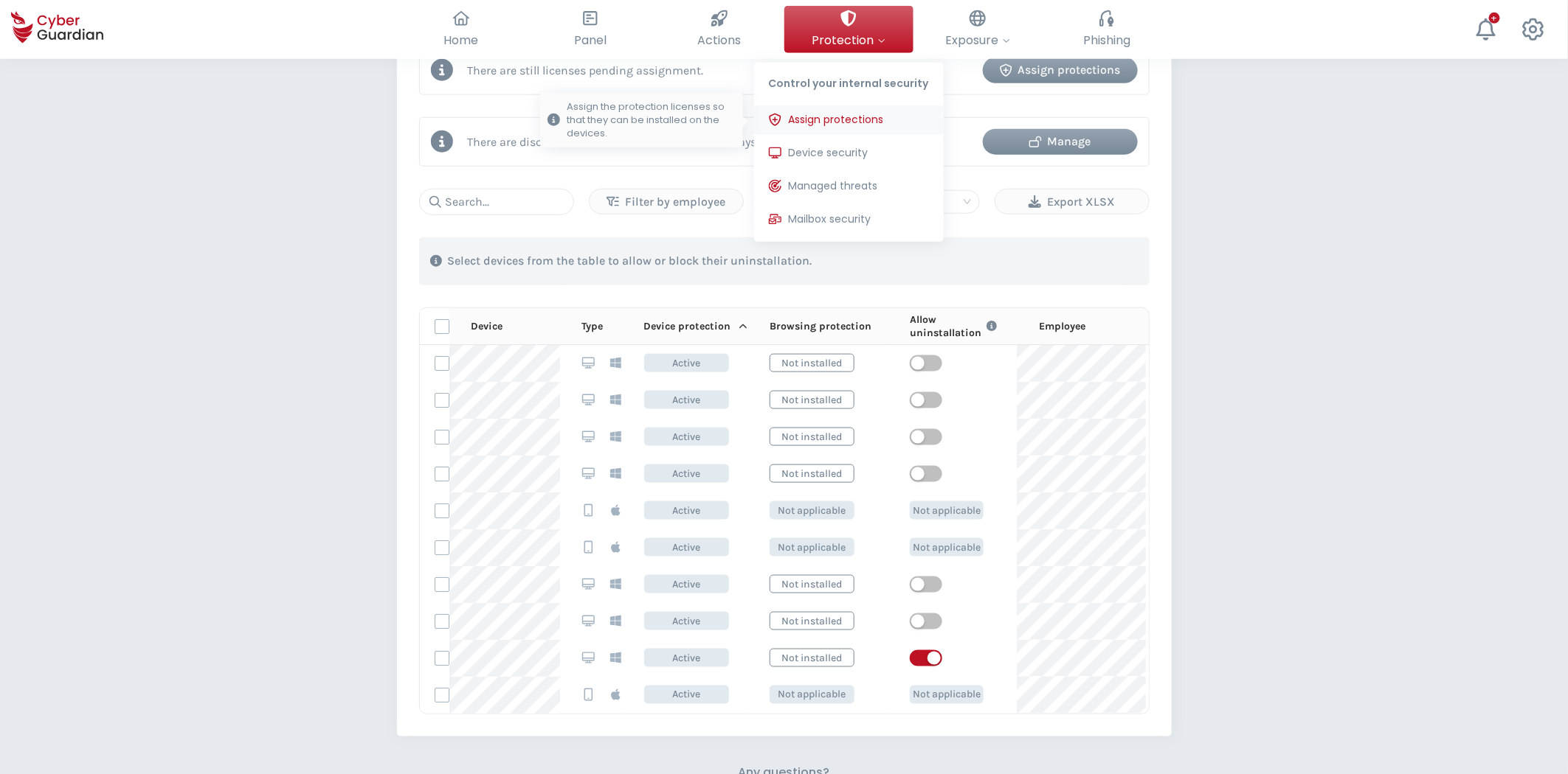
click at [858, 116] on span "Assign protections" at bounding box center [836, 119] width 95 height 15
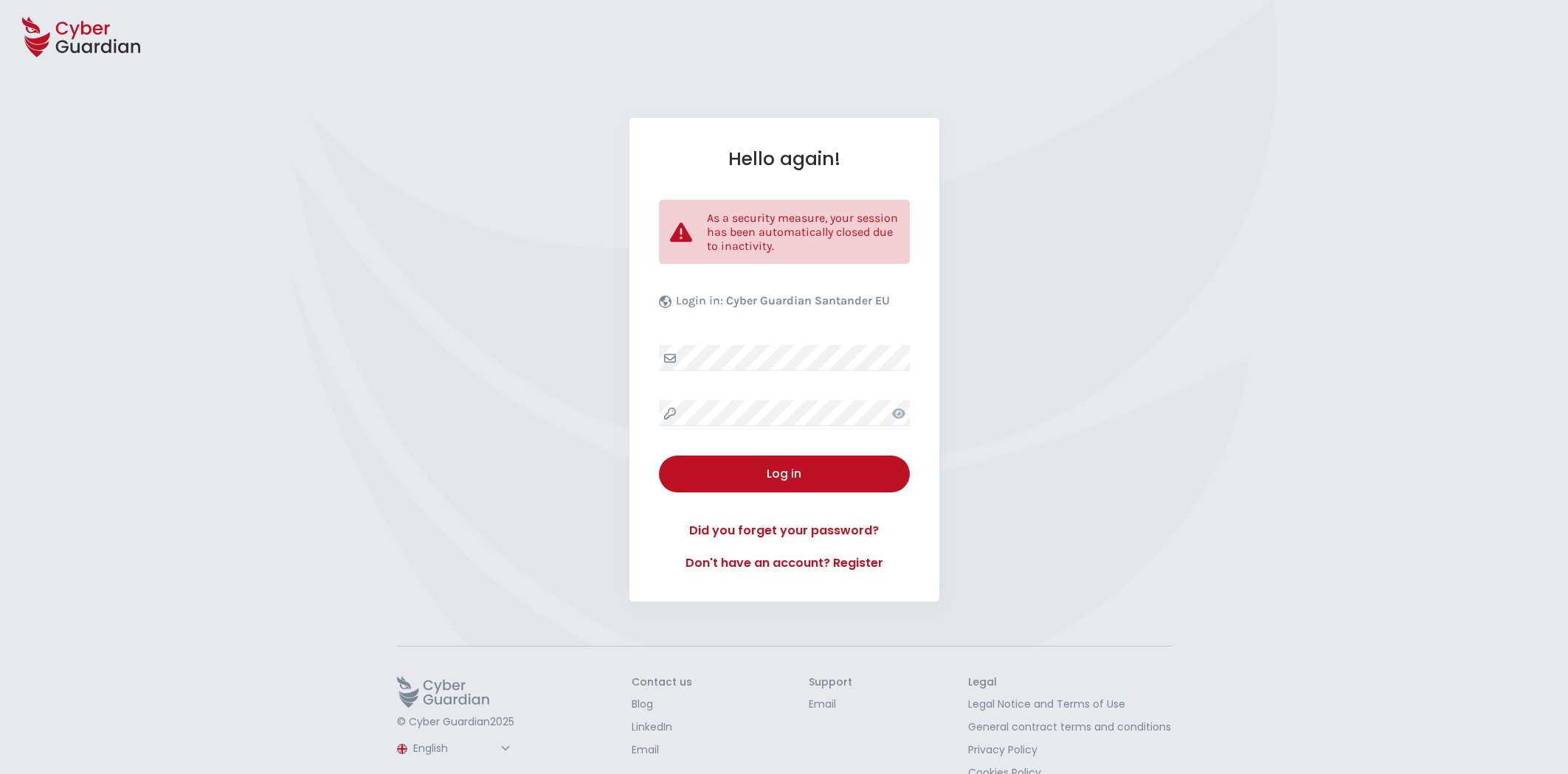
select select "English"
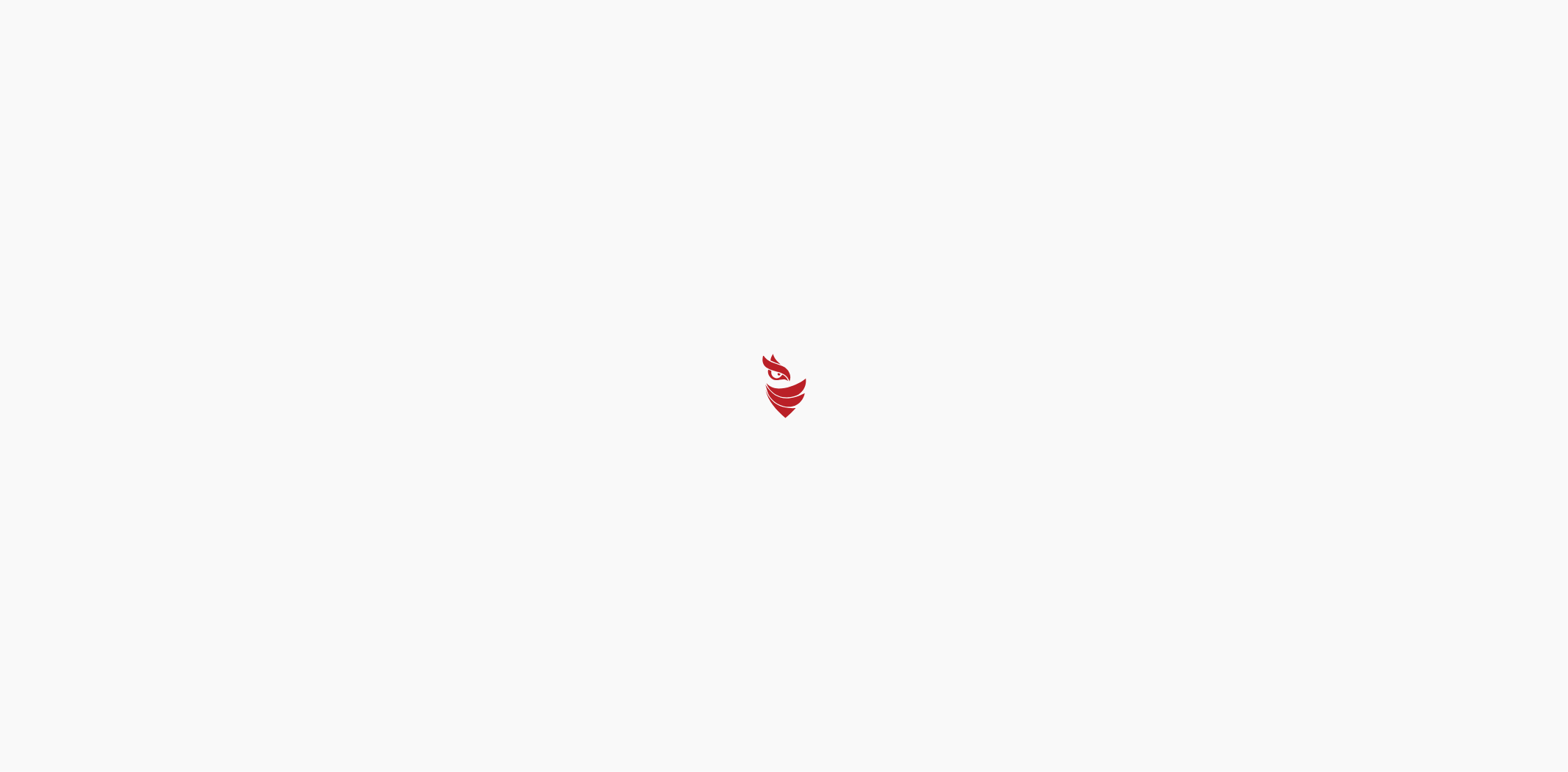
select select "English"
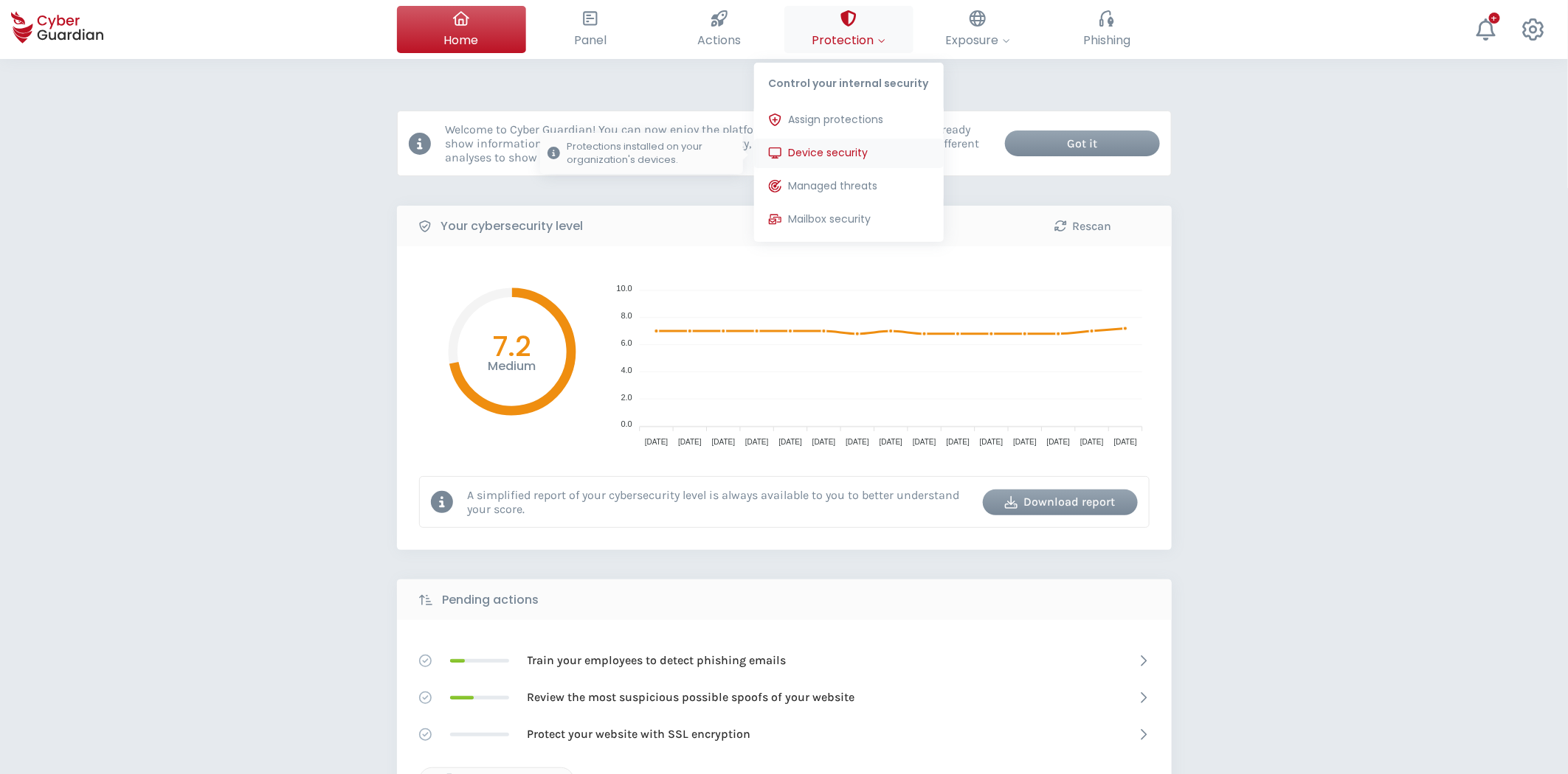
click at [836, 140] on button "Device security Protections installed on your organization's devices." at bounding box center [848, 153] width 190 height 30
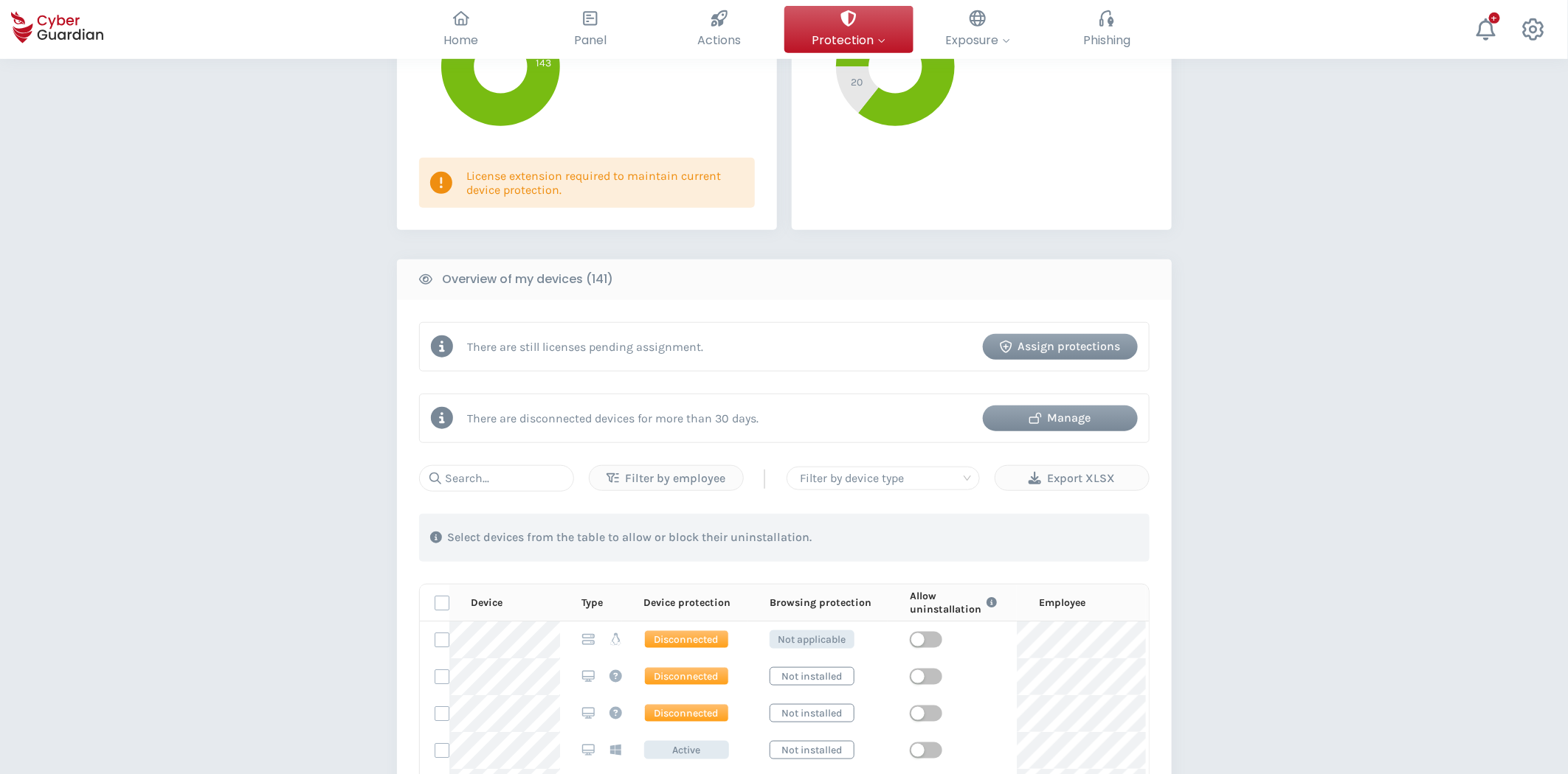
scroll to position [491, 0]
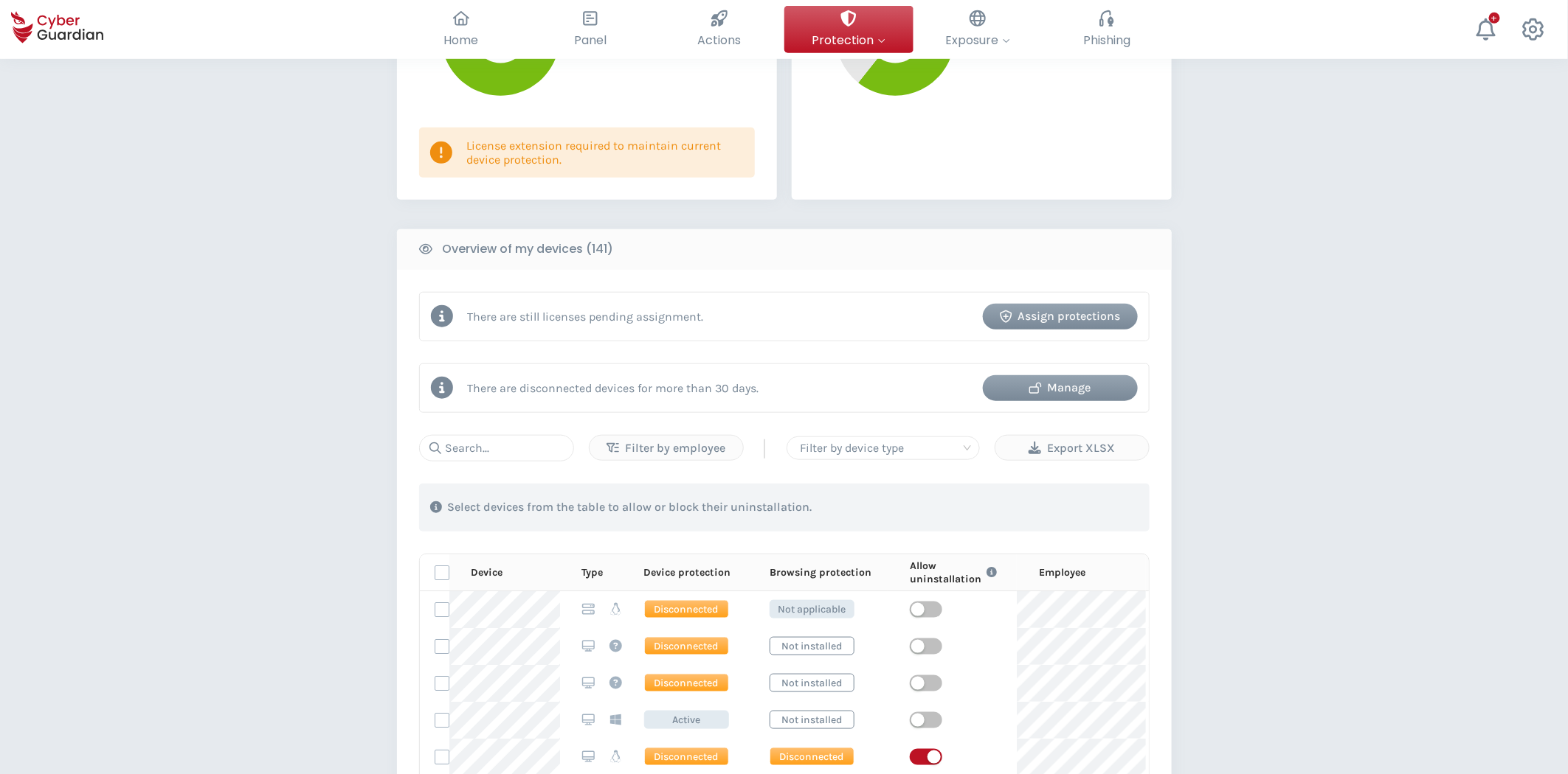
click at [1048, 316] on div "Assign protections" at bounding box center [1060, 317] width 133 height 18
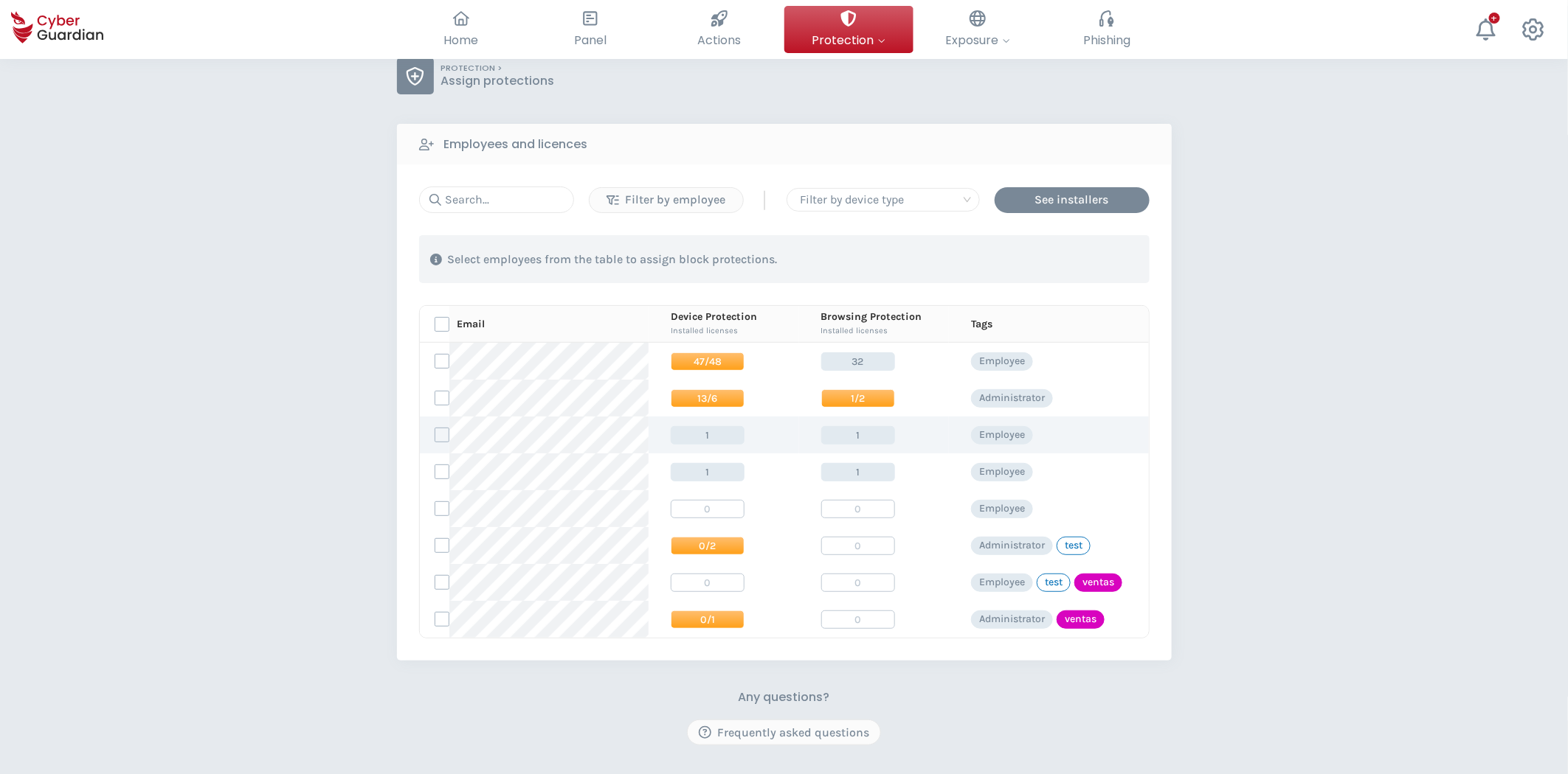
scroll to position [82, 0]
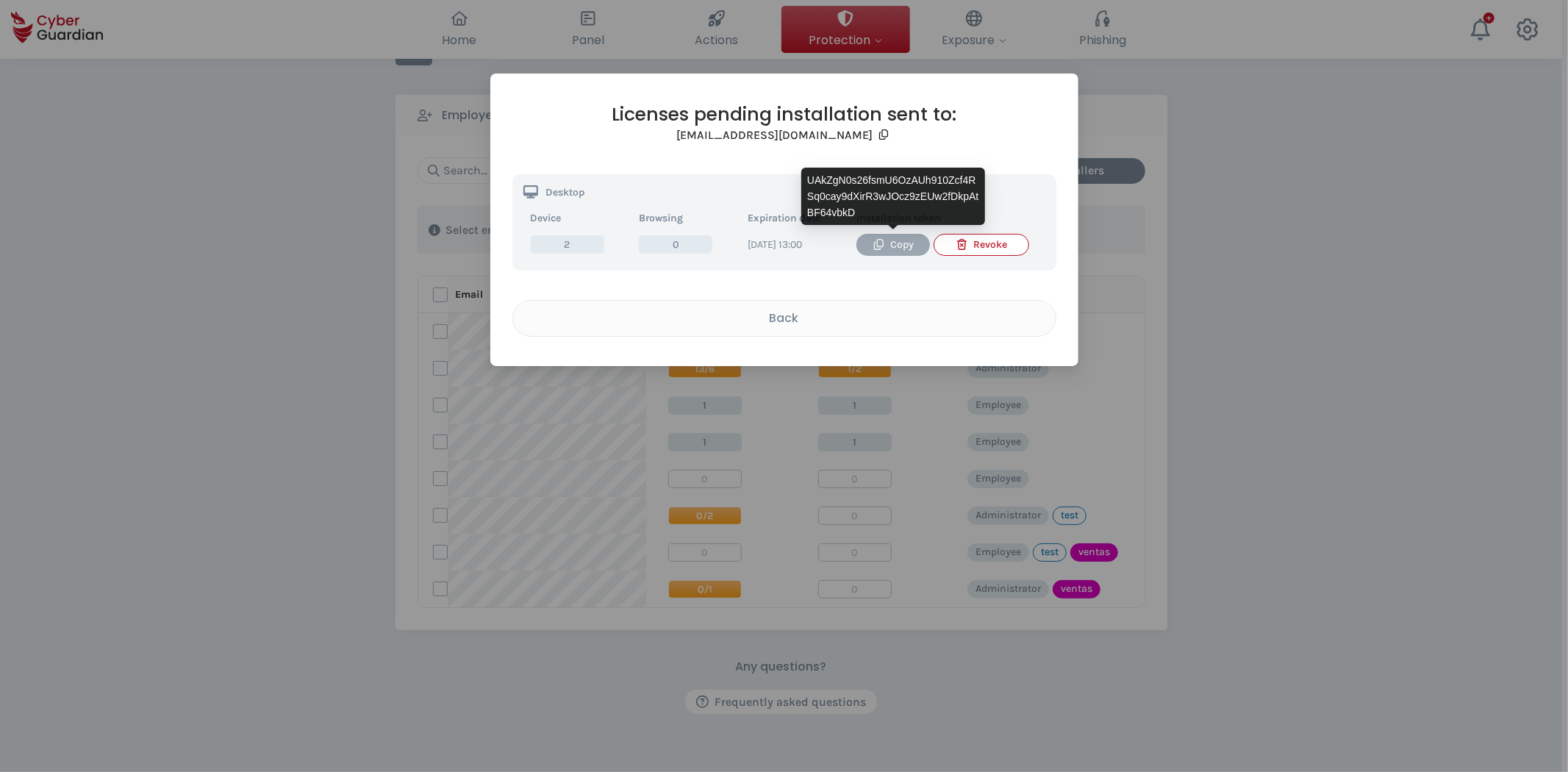
click at [897, 244] on div "Copy" at bounding box center [893, 245] width 52 height 16
click at [904, 250] on div "Copy" at bounding box center [893, 245] width 52 height 16
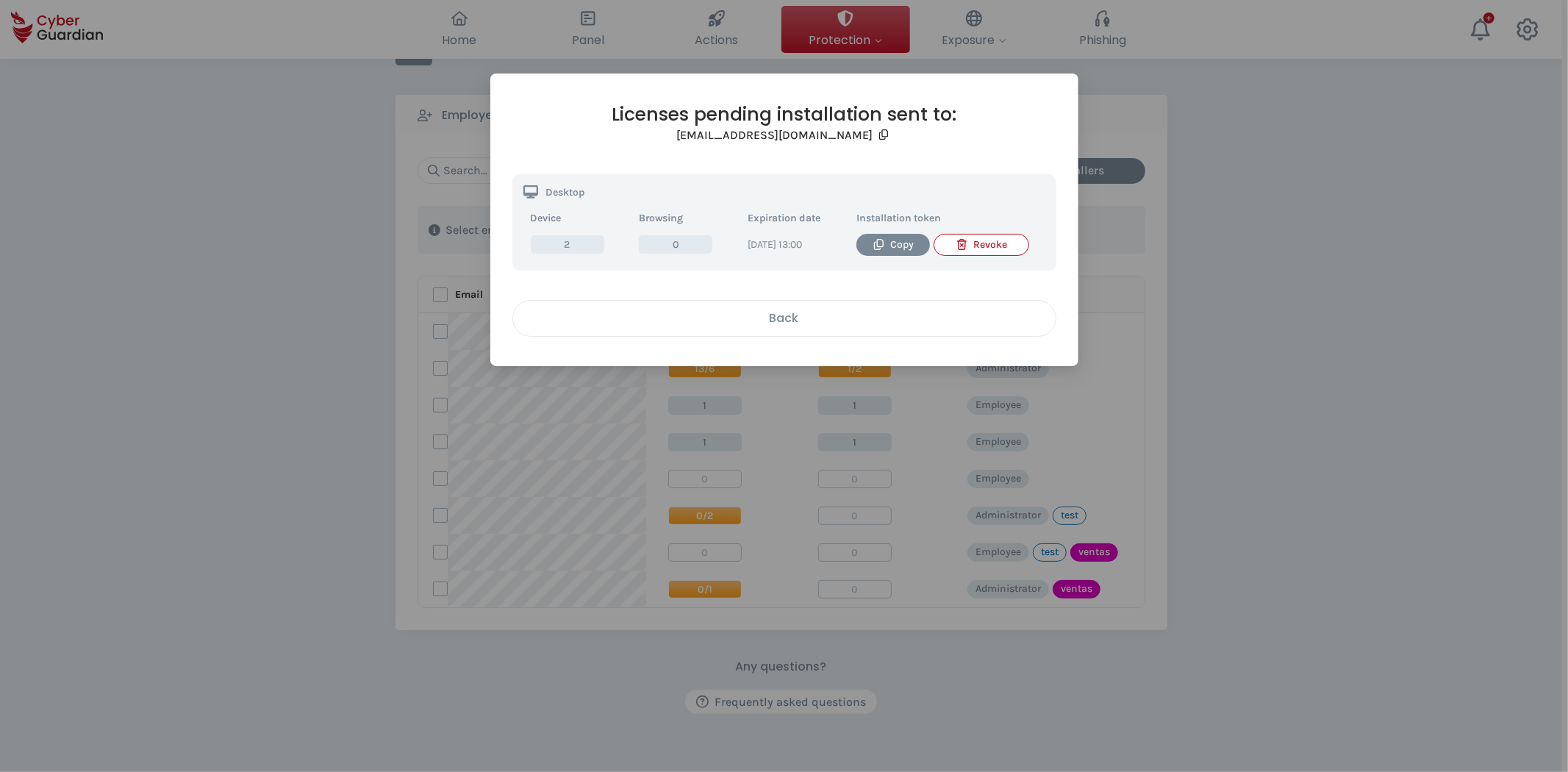
click at [820, 300] on button "Back" at bounding box center [784, 318] width 544 height 37
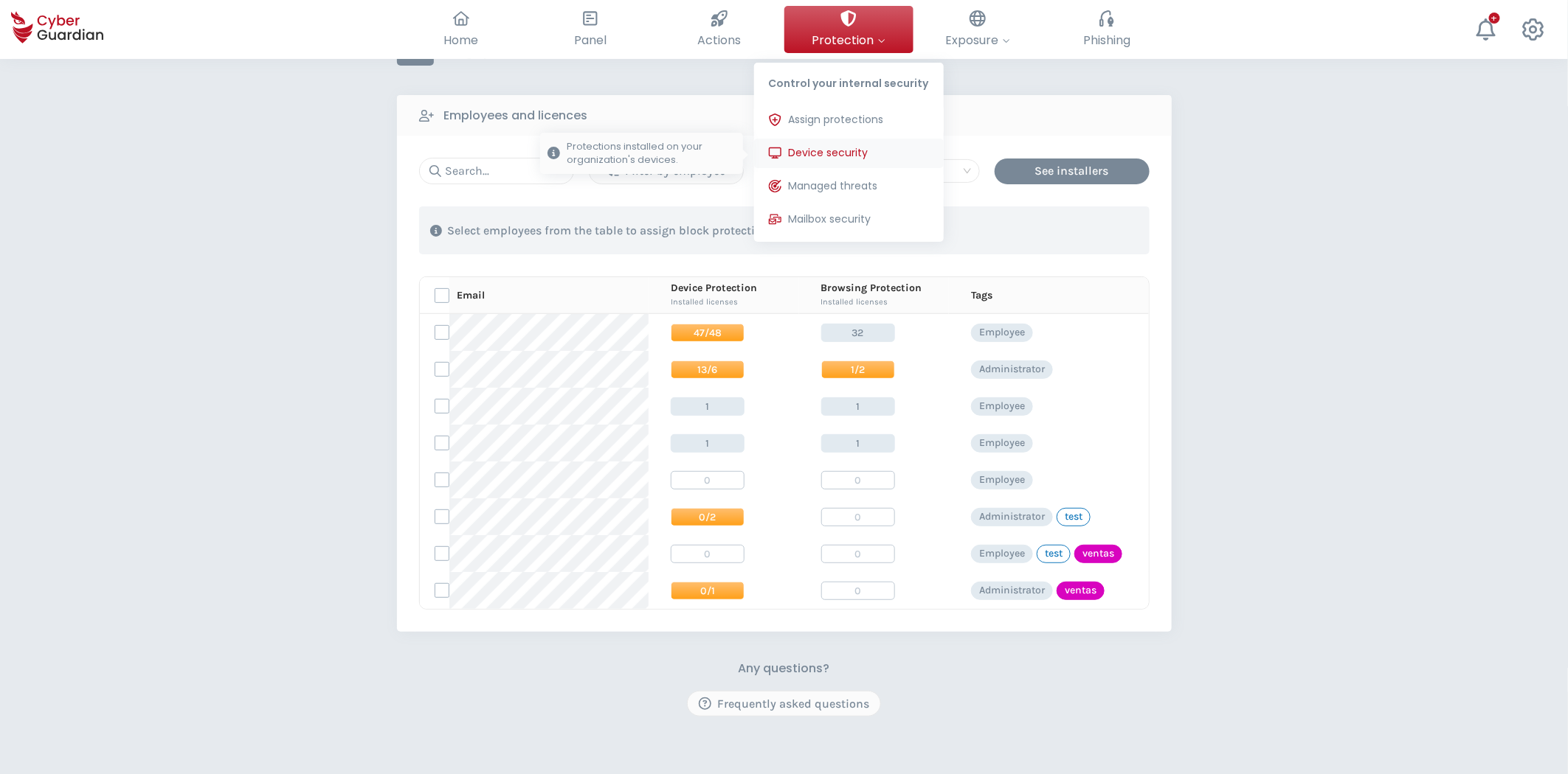
click at [846, 146] on span "Device security" at bounding box center [829, 153] width 80 height 15
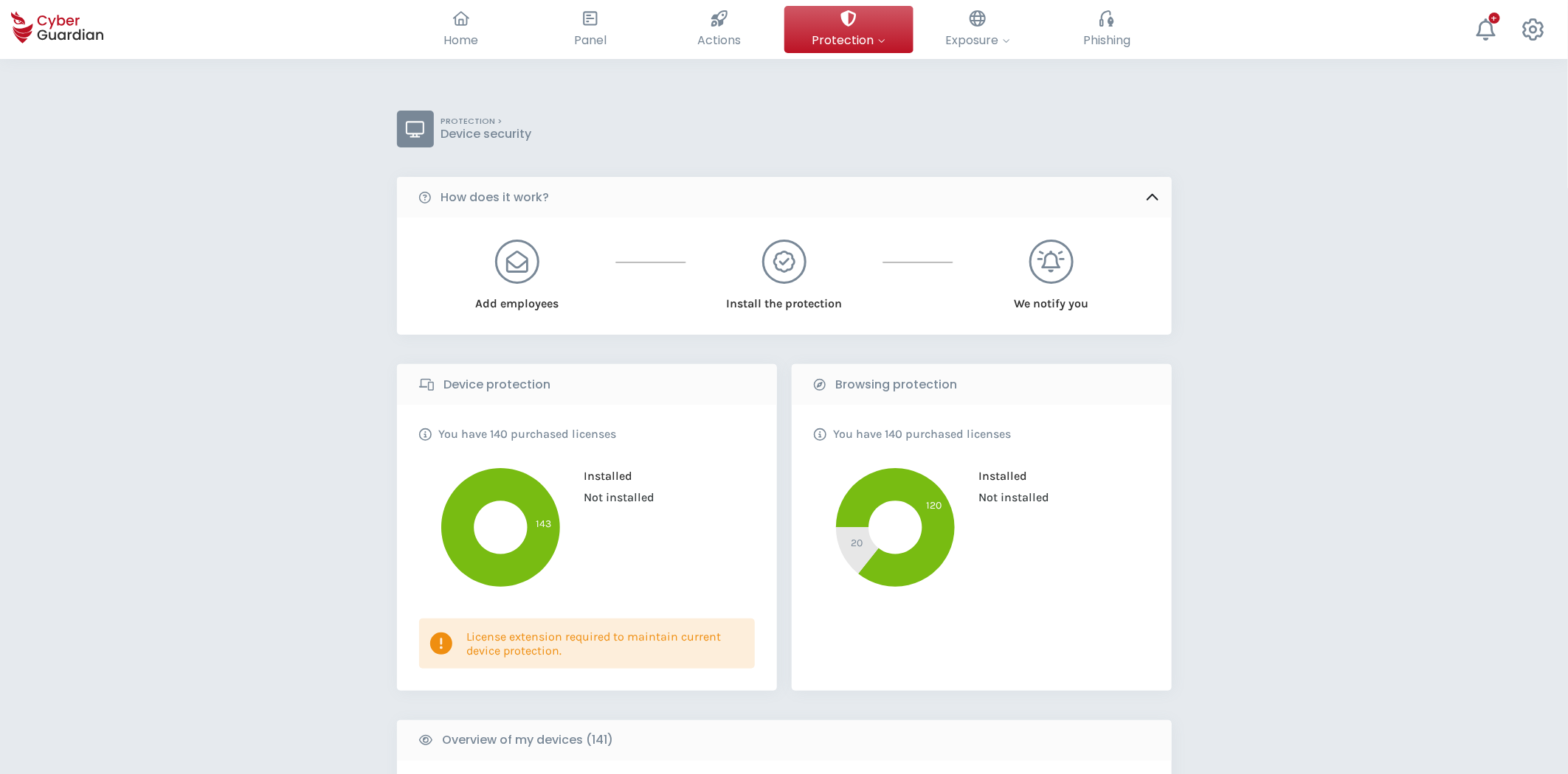
click at [1154, 194] on icon at bounding box center [1152, 197] width 16 height 16
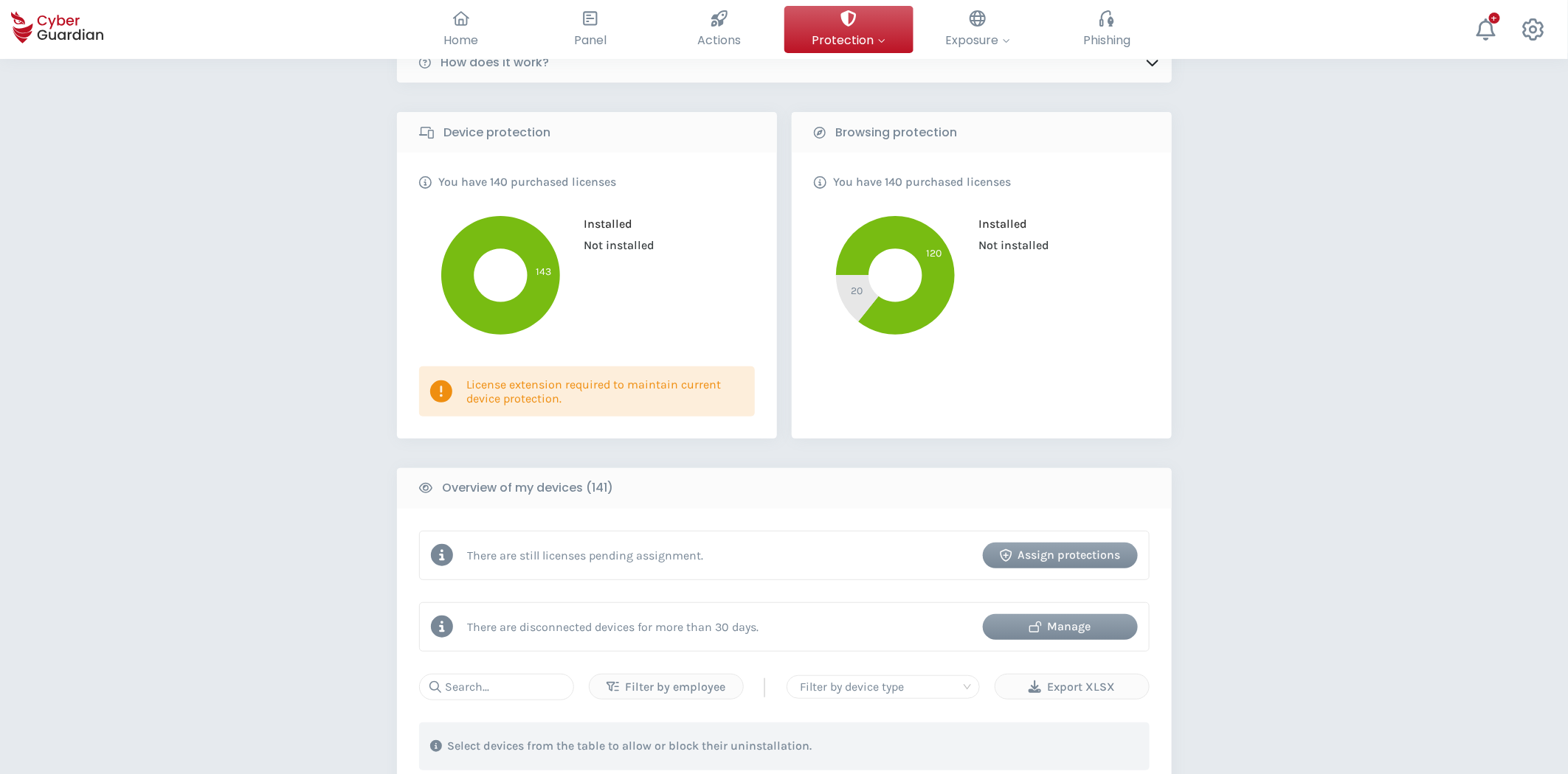
scroll to position [164, 0]
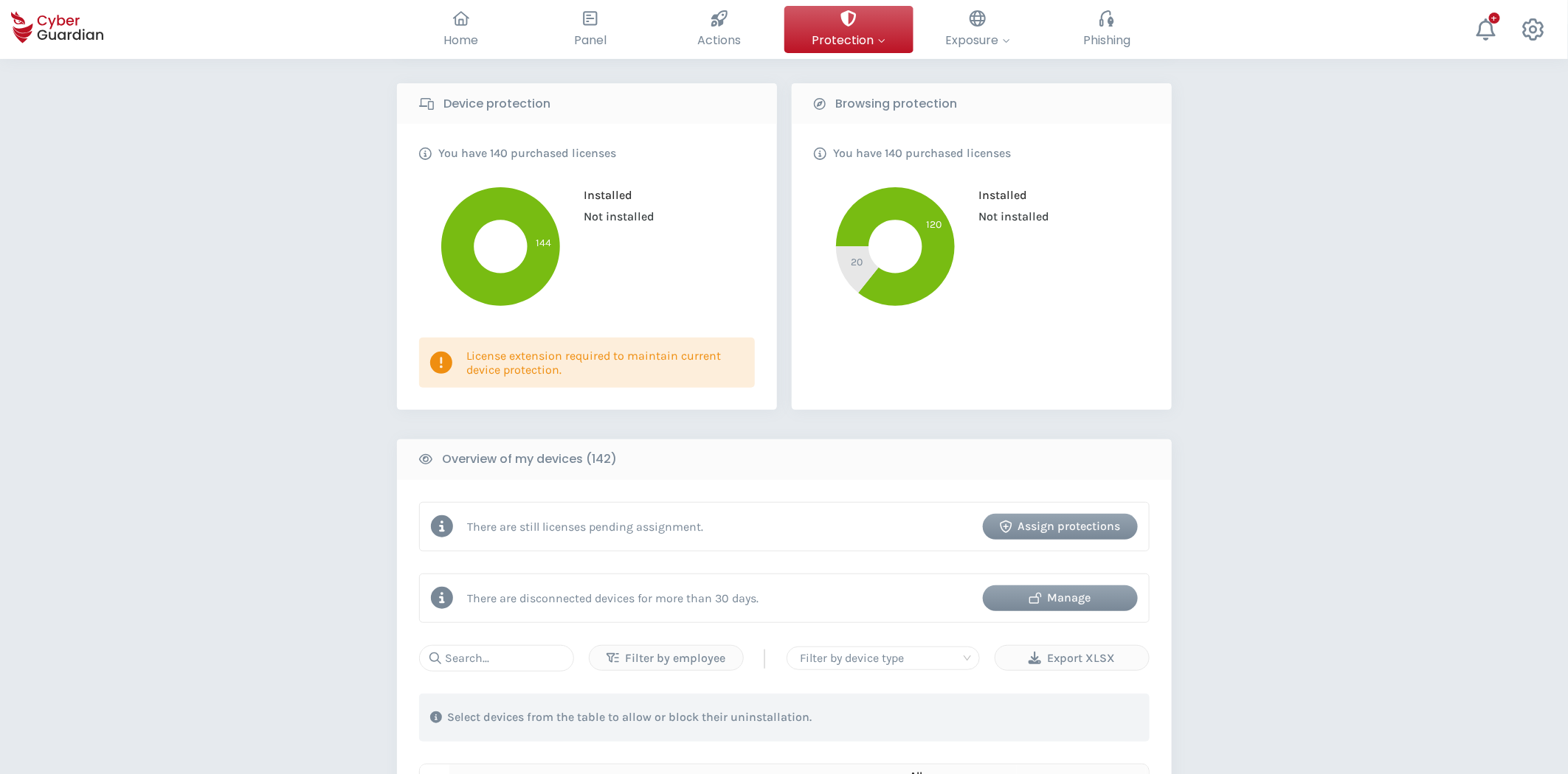
click at [1251, 613] on div "PROTECTION > Device security How does it work? Device protection You have 140 p…" at bounding box center [784, 701] width 1568 height 1613
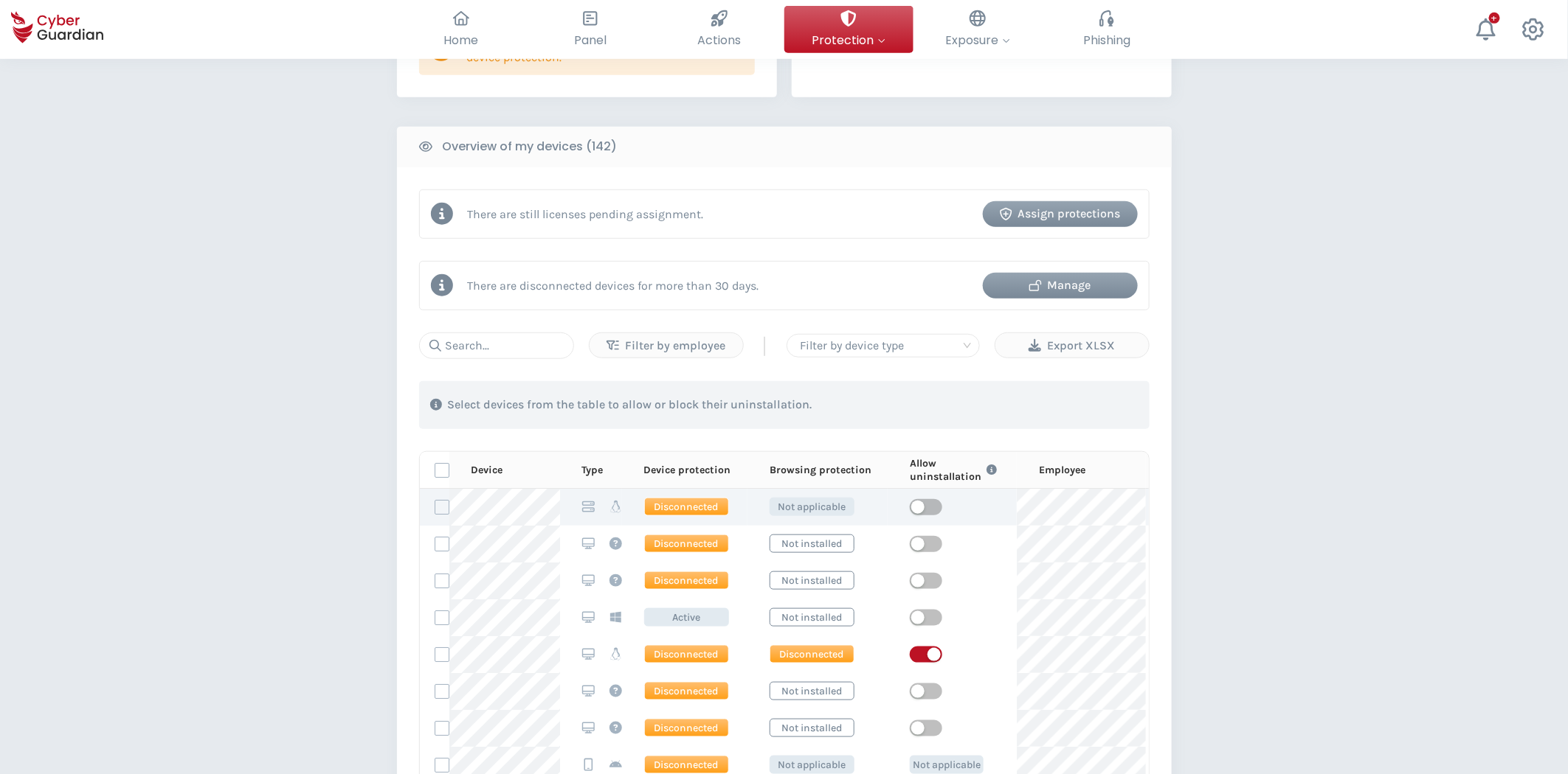
scroll to position [491, 0]
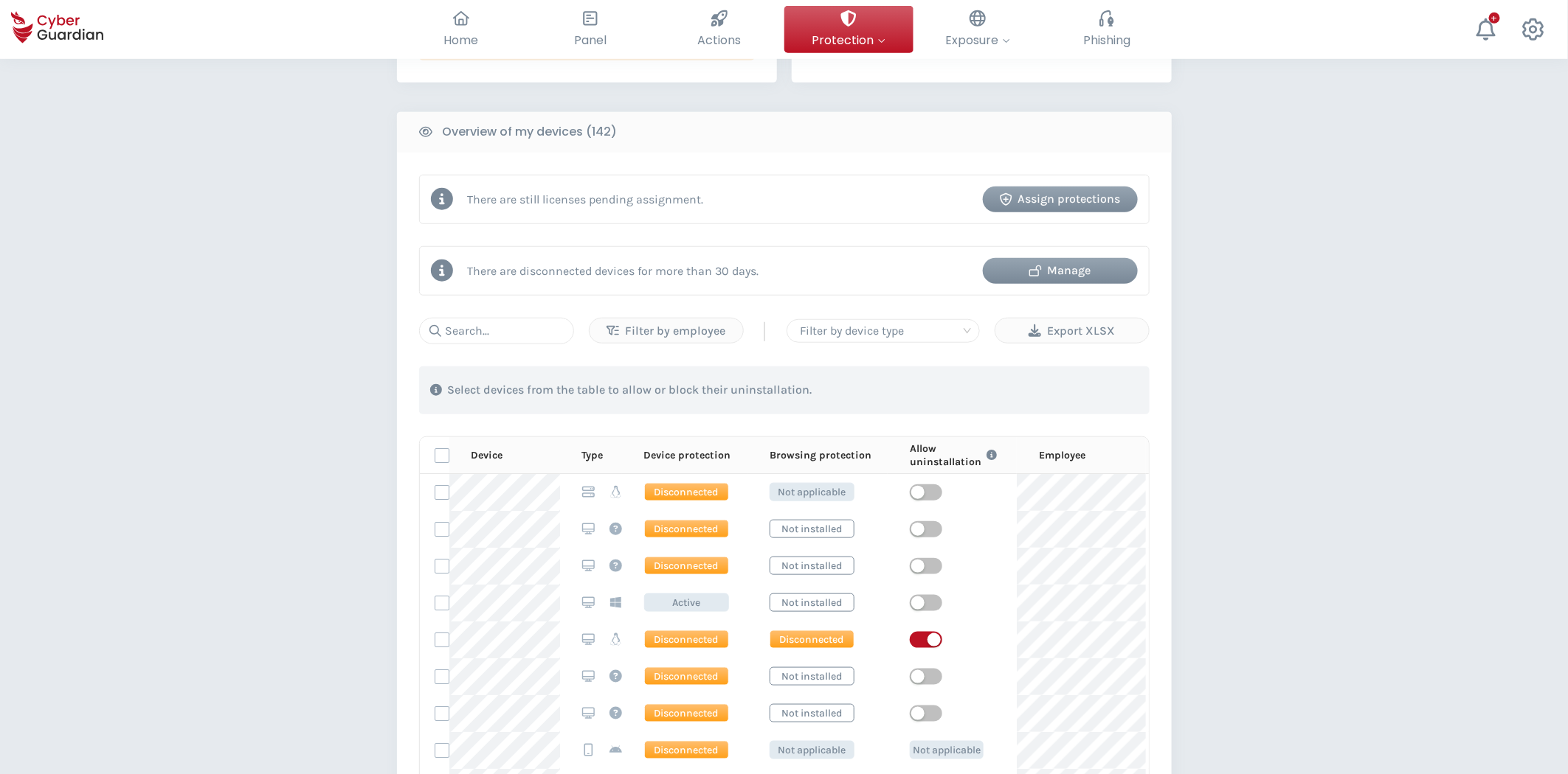
click at [747, 454] on th "Browsing protection" at bounding box center [817, 456] width 140 height 37
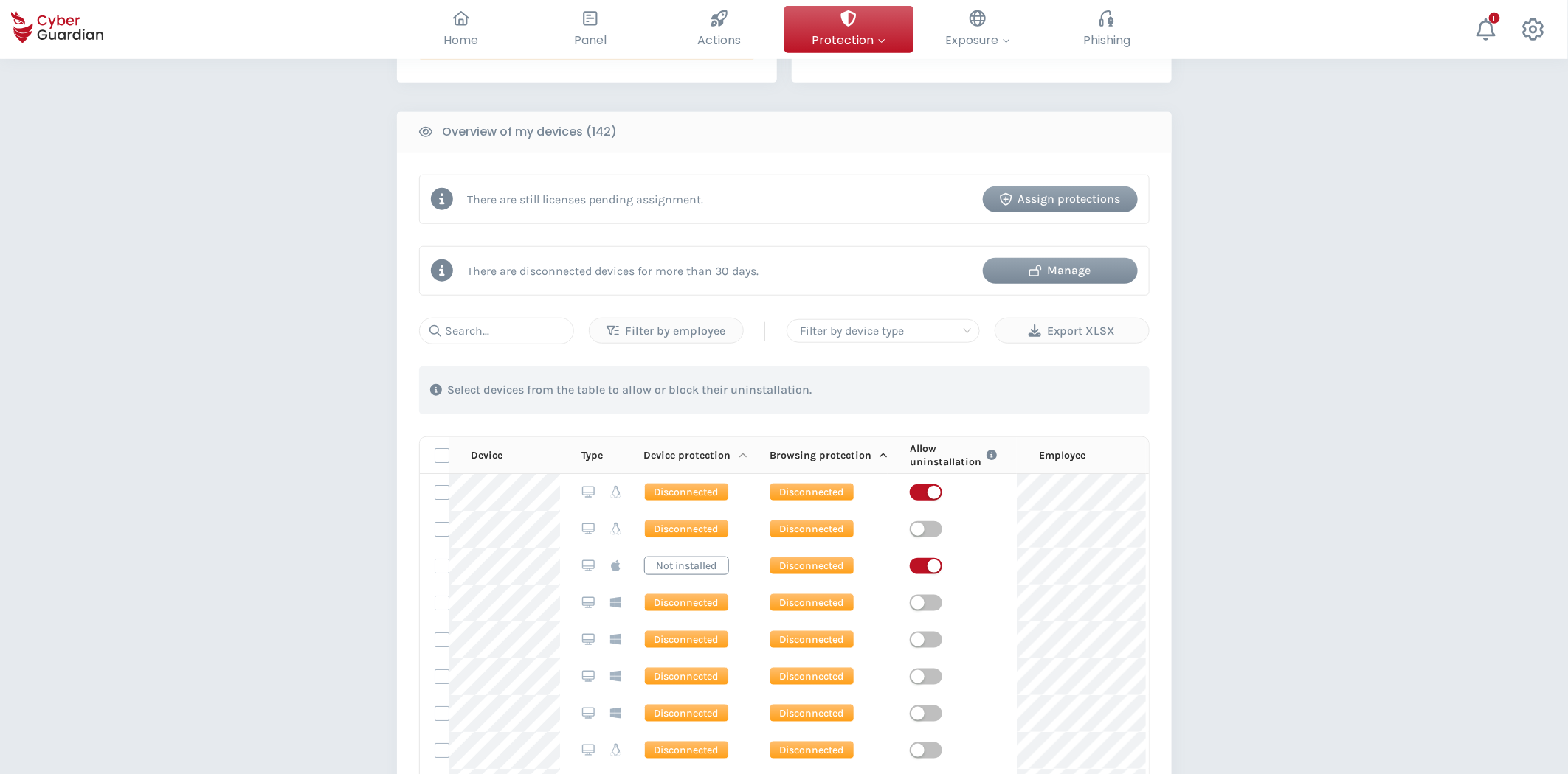
click at [740, 455] on icon at bounding box center [742, 456] width 7 height 5
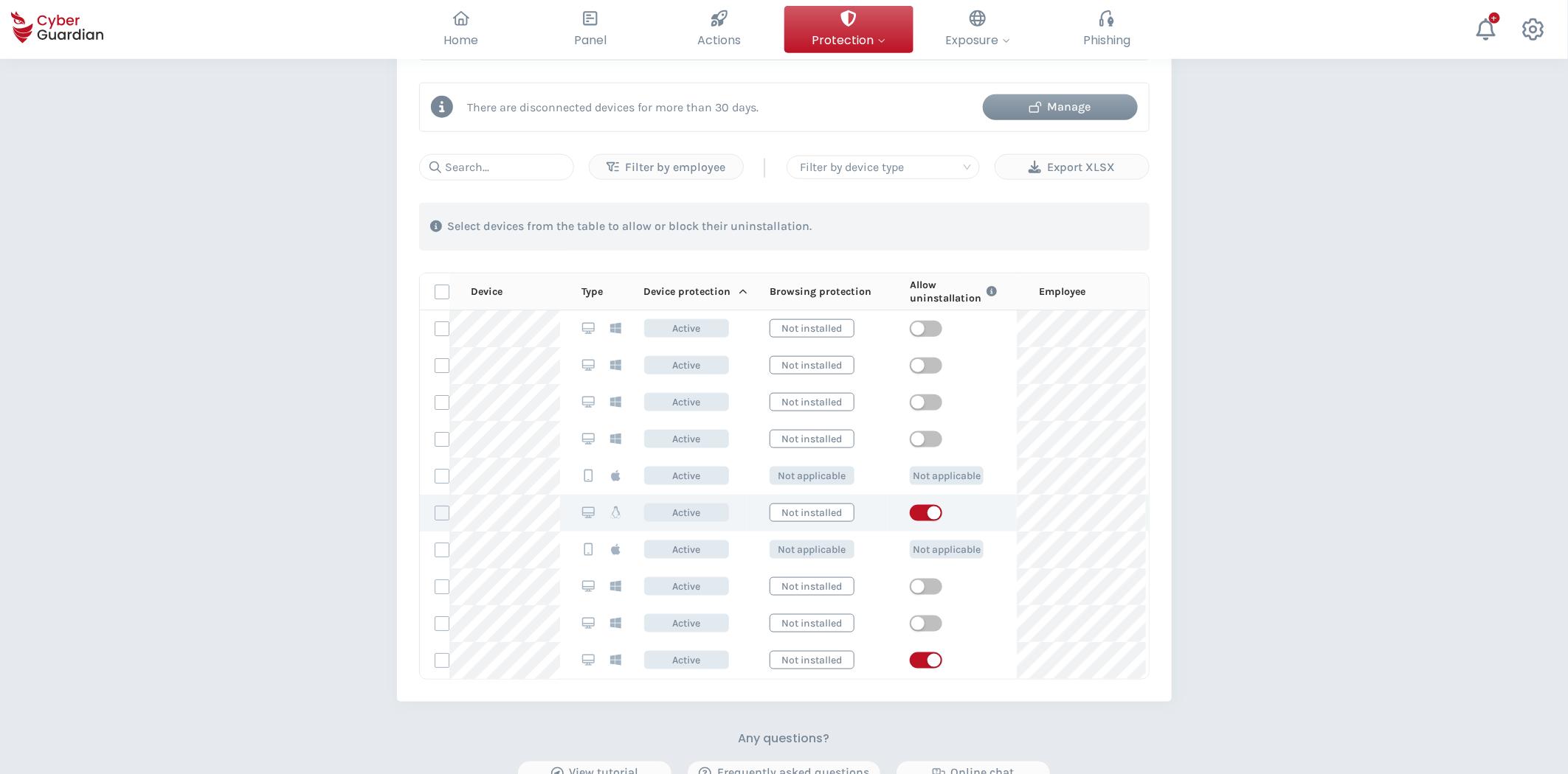
scroll to position [573, 0]
